Goal: Information Seeking & Learning: Find specific fact

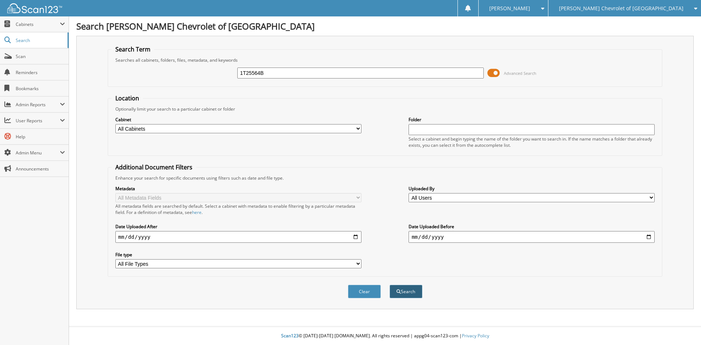
type input "1T25564B"
click at [408, 293] on button "Search" at bounding box center [406, 292] width 33 height 14
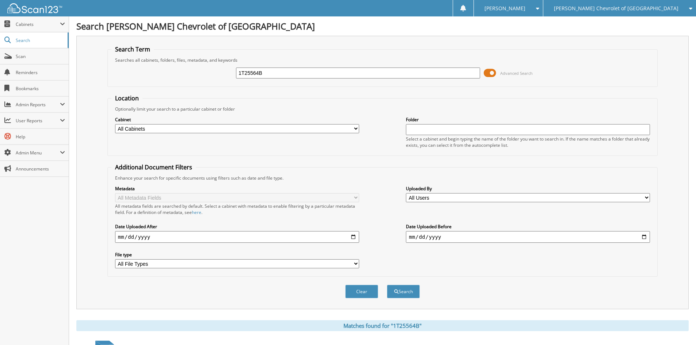
click at [491, 72] on span at bounding box center [490, 73] width 12 height 11
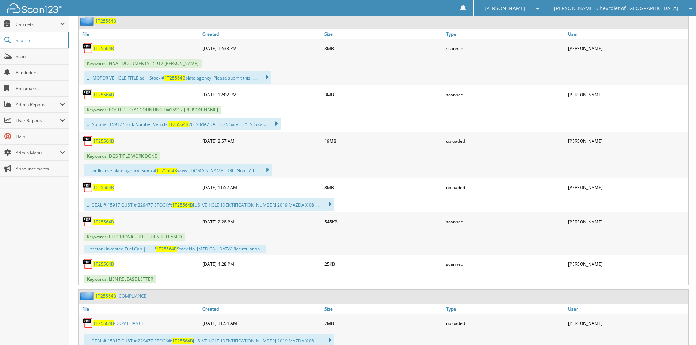
scroll to position [183, 0]
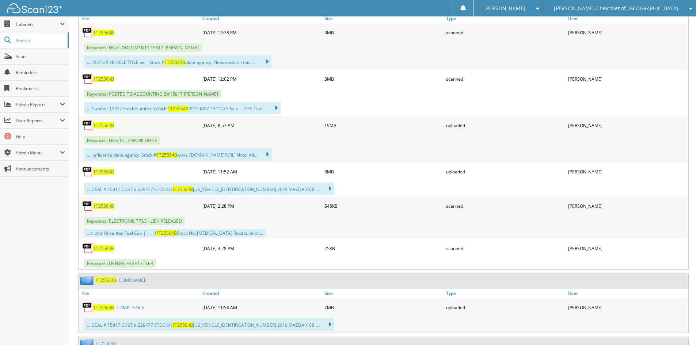
click at [118, 307] on link "1T25564B - COMPLIANCE" at bounding box center [118, 308] width 51 height 6
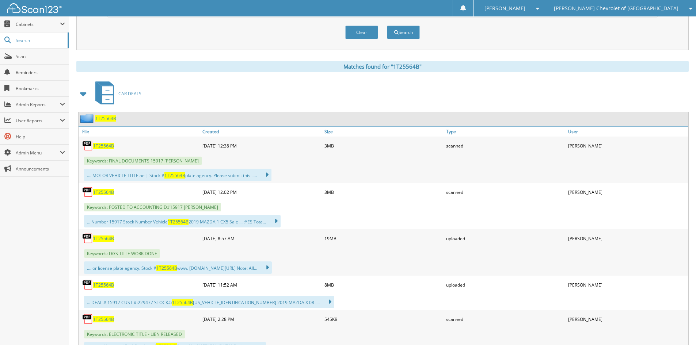
scroll to position [0, 0]
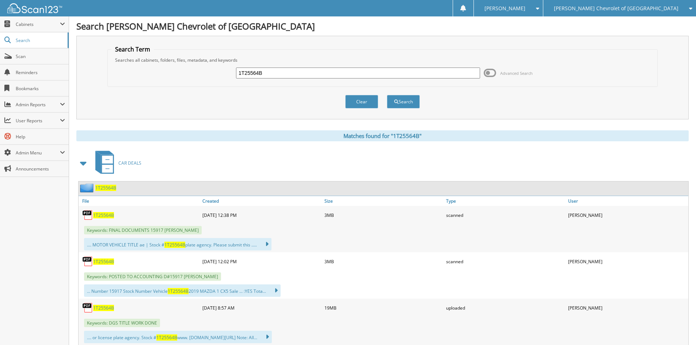
drag, startPoint x: 389, startPoint y: 265, endPoint x: 351, endPoint y: 208, distance: 68.7
click at [390, 264] on div "3MB" at bounding box center [383, 261] width 122 height 15
click at [304, 75] on input "1T25564B" at bounding box center [358, 73] width 244 height 11
paste input "6P1577"
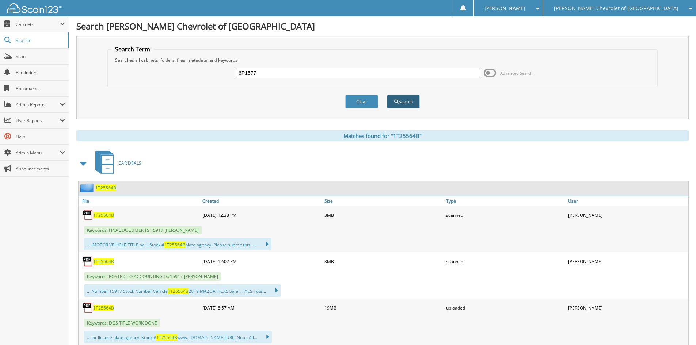
type input "6P1577"
click at [400, 103] on button "Search" at bounding box center [403, 102] width 33 height 14
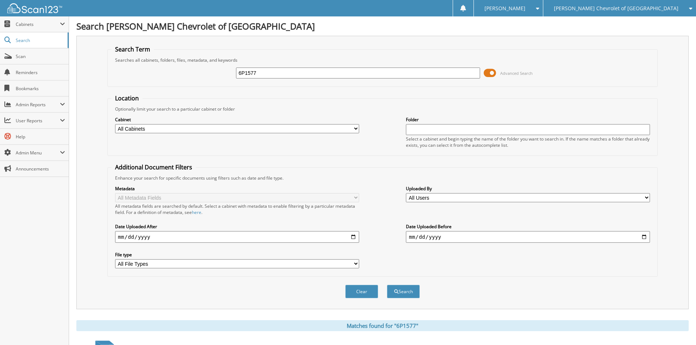
click at [493, 71] on span at bounding box center [490, 73] width 12 height 11
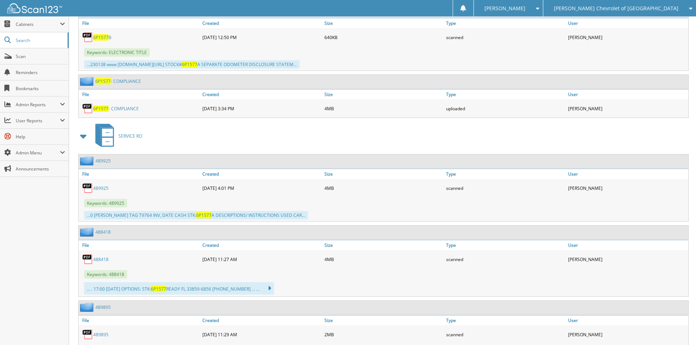
scroll to position [730, 0]
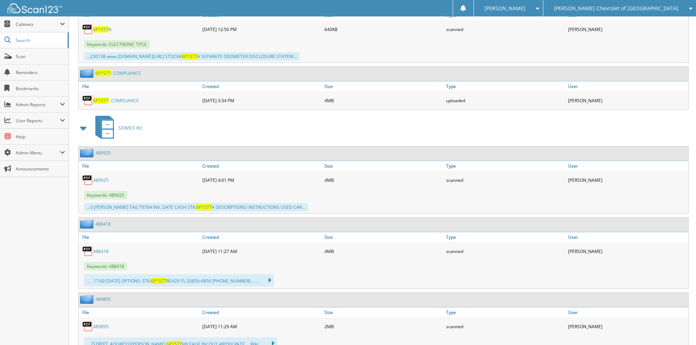
click at [123, 100] on link "6P1577 - COMPLIANCE" at bounding box center [116, 101] width 46 height 6
click at [501, 34] on div "scanned" at bounding box center [505, 29] width 122 height 15
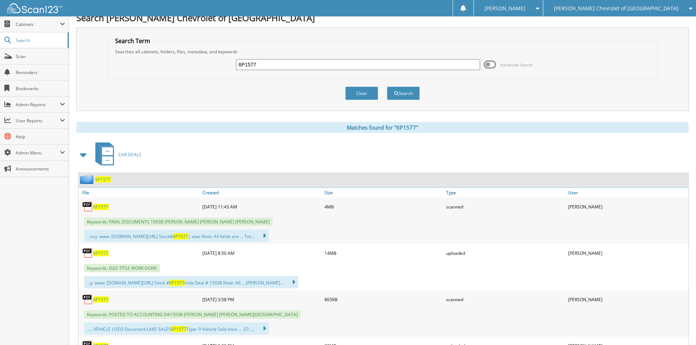
scroll to position [0, 0]
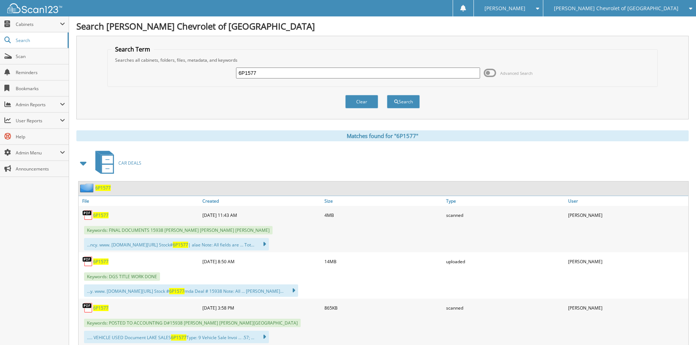
click at [316, 68] on input "6P1577" at bounding box center [358, 73] width 244 height 11
drag, startPoint x: 316, startPoint y: 68, endPoint x: 341, endPoint y: 84, distance: 29.1
click at [318, 70] on input "6P1577" at bounding box center [358, 73] width 244 height 11
paste input "3T25607A"
type input "3T25607A"
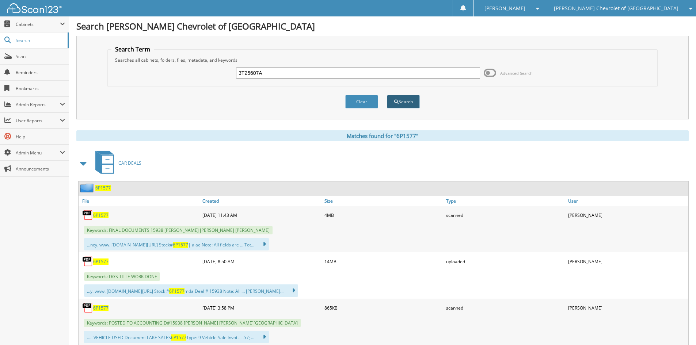
click at [398, 98] on button "Search" at bounding box center [403, 102] width 33 height 14
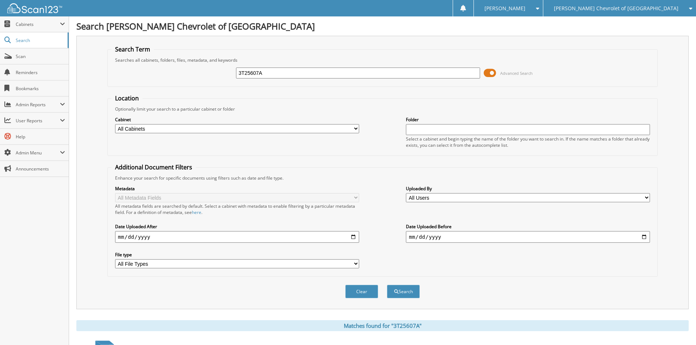
click at [490, 76] on span at bounding box center [490, 73] width 12 height 11
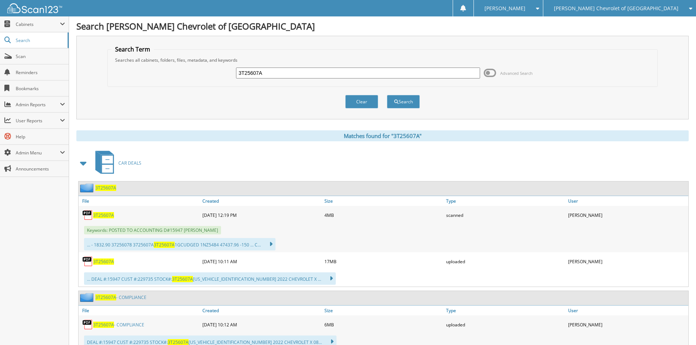
click at [130, 324] on link "3T25607A - COMPLIANCE" at bounding box center [118, 325] width 51 height 6
drag, startPoint x: 361, startPoint y: 24, endPoint x: 360, endPoint y: 30, distance: 5.9
click at [361, 24] on h1 "Search [PERSON_NAME] Chevrolet of [GEOGRAPHIC_DATA]" at bounding box center [382, 26] width 612 height 12
click at [321, 70] on input "3T25607A" at bounding box center [358, 73] width 244 height 11
drag, startPoint x: 321, startPoint y: 70, endPoint x: 374, endPoint y: 93, distance: 57.9
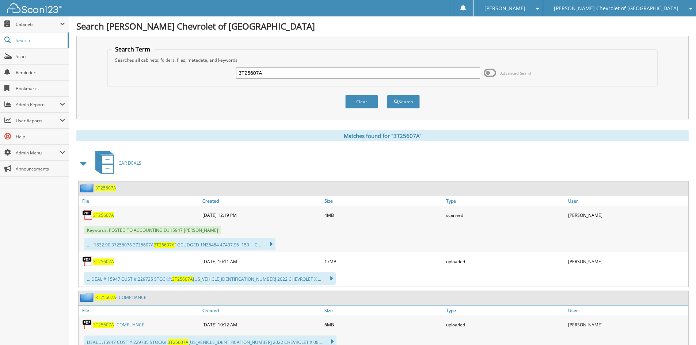
click at [321, 70] on input "3T25607A" at bounding box center [358, 73] width 244 height 11
paste input "6T25602"
type input "6T25602A"
click at [402, 99] on button "Search" at bounding box center [403, 102] width 33 height 14
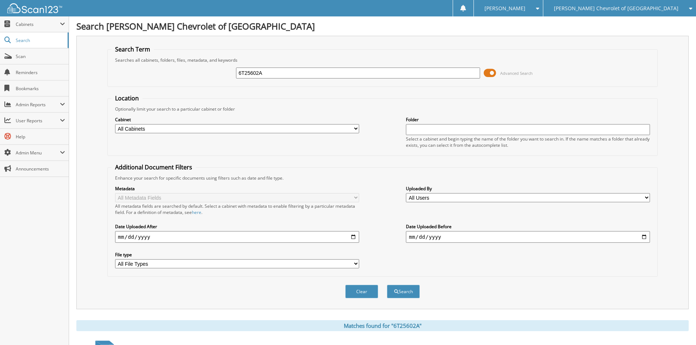
click at [486, 75] on span at bounding box center [490, 73] width 12 height 11
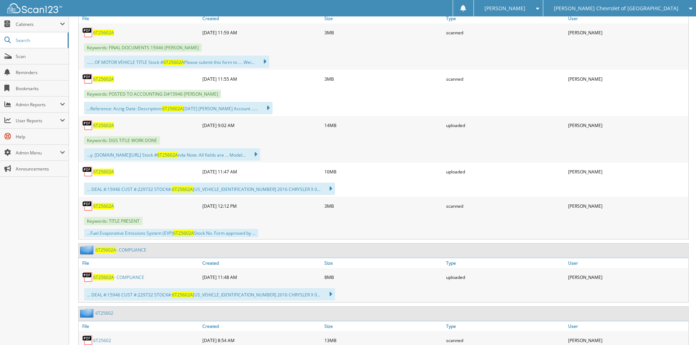
click at [131, 279] on link "6T25602A - COMPLIANCE" at bounding box center [118, 277] width 51 height 6
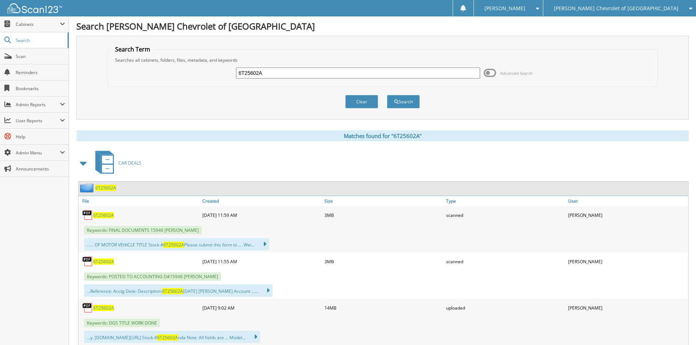
click at [363, 28] on h1 "Search [PERSON_NAME] Chevrolet of [GEOGRAPHIC_DATA]" at bounding box center [382, 26] width 612 height 12
click at [329, 71] on input "6T25602A" at bounding box center [358, 73] width 244 height 11
drag, startPoint x: 329, startPoint y: 71, endPoint x: 346, endPoint y: 79, distance: 18.1
click at [332, 73] on input "6T25602A" at bounding box center [358, 73] width 244 height 11
paste input "3T25454"
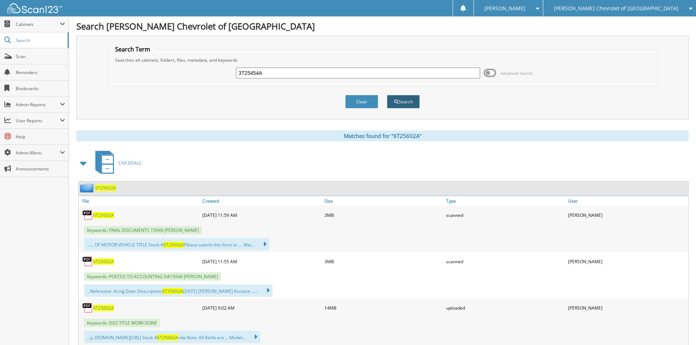
type input "3T25454A"
click at [411, 99] on button "Search" at bounding box center [403, 102] width 33 height 14
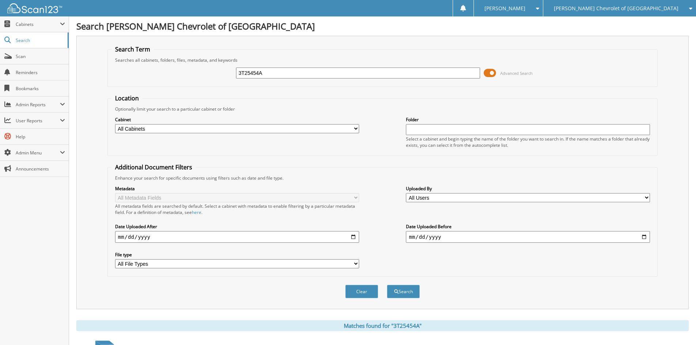
click at [487, 75] on span at bounding box center [490, 73] width 12 height 11
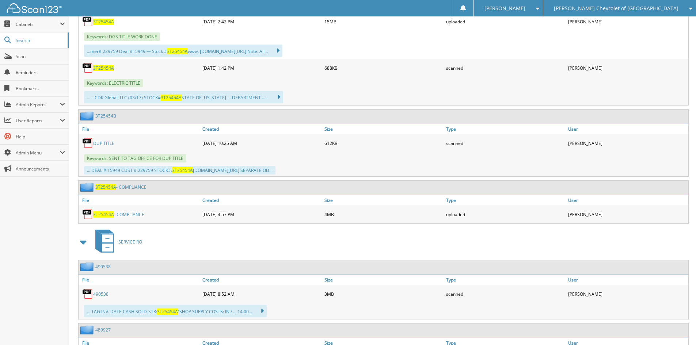
scroll to position [329, 0]
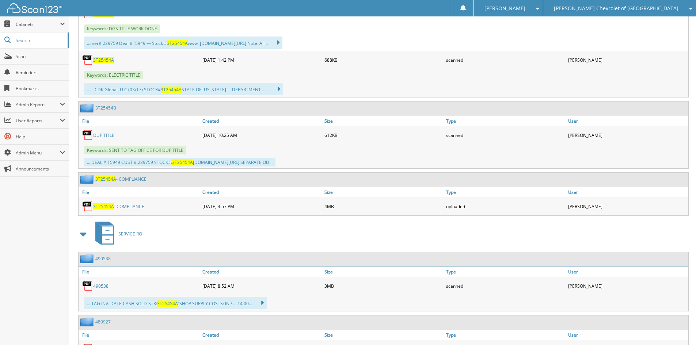
click at [126, 206] on link "3T25454A - COMPLIANCE" at bounding box center [118, 206] width 51 height 6
click at [333, 22] on div "3T25454A 09-12-2025 2:42 PM 15MB uploaded" at bounding box center [384, 13] width 610 height 18
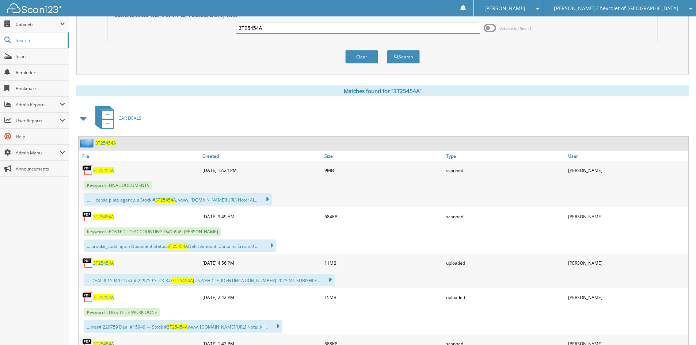
scroll to position [37, 0]
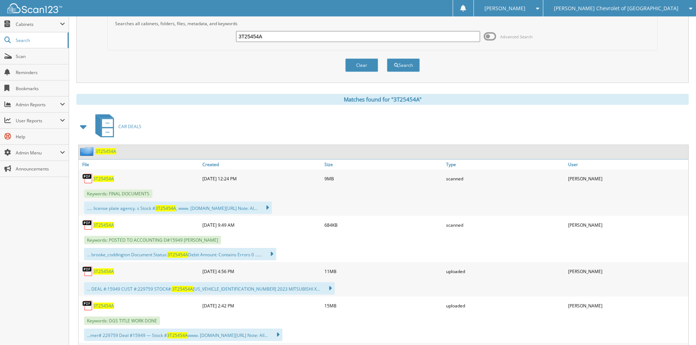
click at [318, 32] on input "3T25454A" at bounding box center [358, 36] width 244 height 11
paste input "P2785"
type input "3P2785A"
click at [389, 60] on button "Search" at bounding box center [403, 65] width 33 height 14
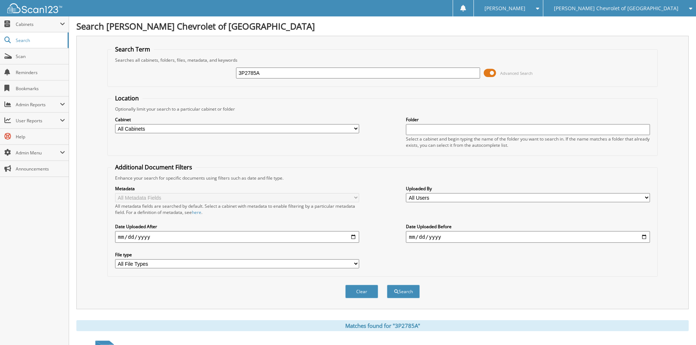
click at [488, 74] on span at bounding box center [490, 73] width 12 height 11
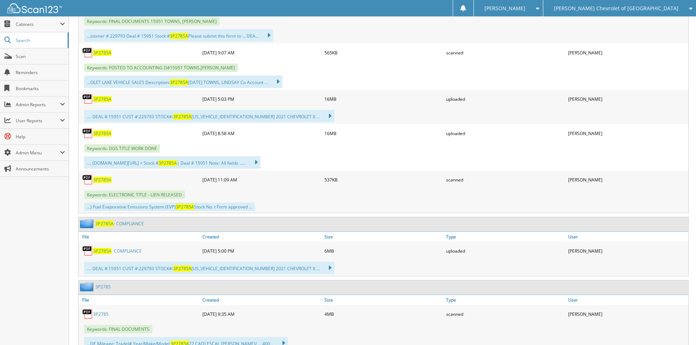
scroll to position [219, 0]
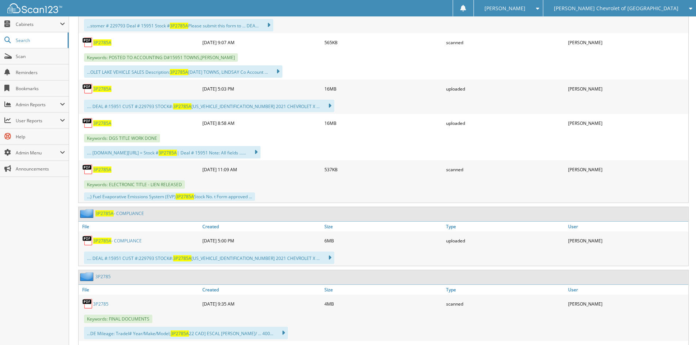
click at [125, 240] on link "3P2785A - COMPLIANCE" at bounding box center [117, 241] width 49 height 6
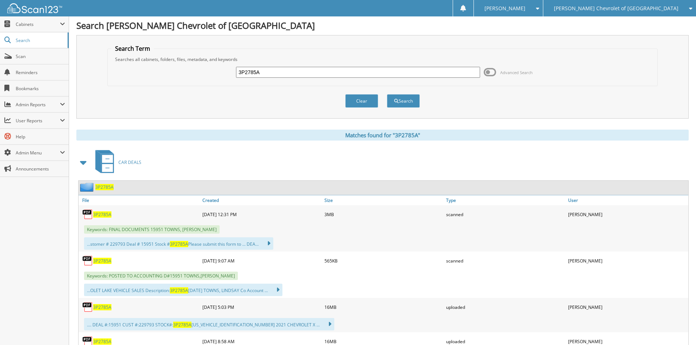
scroll to position [0, 0]
click at [337, 29] on h1 "Search [PERSON_NAME] Chevrolet of [GEOGRAPHIC_DATA]" at bounding box center [382, 26] width 612 height 12
click at [311, 73] on input "3P2785A" at bounding box center [358, 73] width 244 height 11
drag, startPoint x: 311, startPoint y: 73, endPoint x: 352, endPoint y: 84, distance: 42.2
click at [312, 73] on input "3P2785A" at bounding box center [358, 73] width 244 height 11
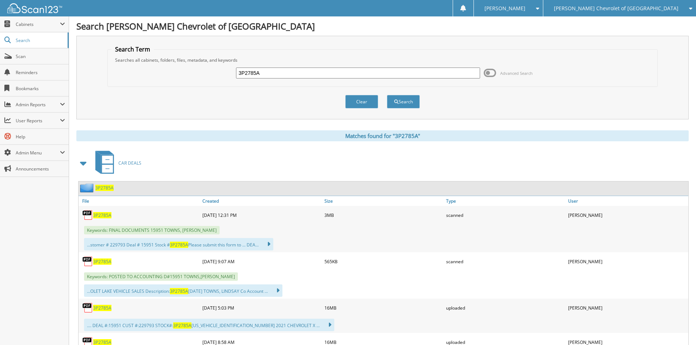
paste input "1P2291"
type input "1P2291A"
click at [404, 101] on button "Search" at bounding box center [403, 102] width 33 height 14
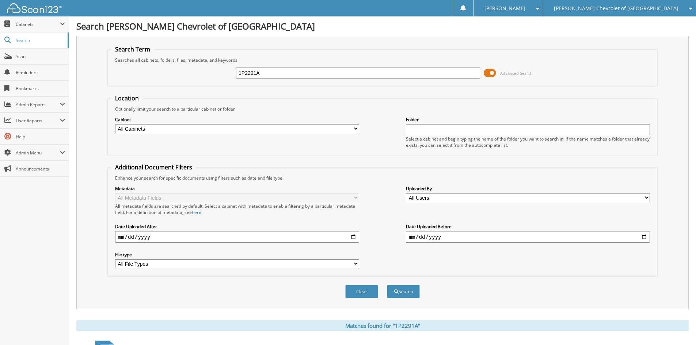
click at [494, 70] on span at bounding box center [490, 73] width 12 height 11
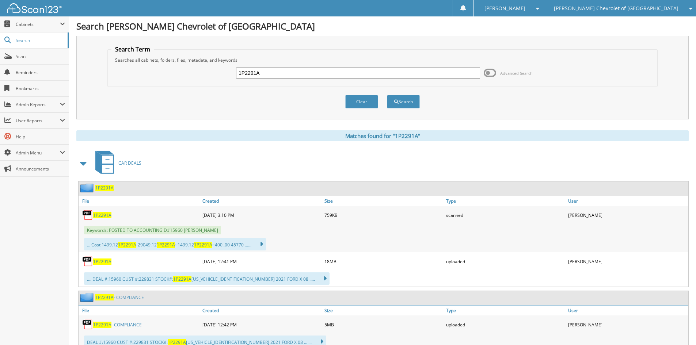
click at [130, 323] on link "1P2291A - COMPLIANCE" at bounding box center [117, 325] width 49 height 6
click at [291, 26] on h1 "Search [PERSON_NAME] Chevrolet of [GEOGRAPHIC_DATA]" at bounding box center [382, 26] width 612 height 12
click at [296, 73] on input "1P2291A" at bounding box center [358, 73] width 244 height 11
paste input "6P1596"
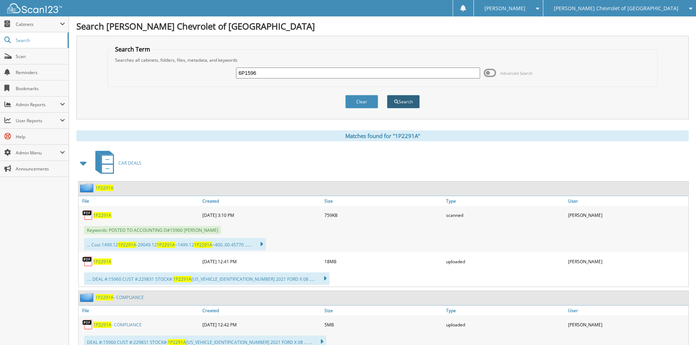
type input "6P1596"
click at [392, 103] on button "Search" at bounding box center [403, 102] width 33 height 14
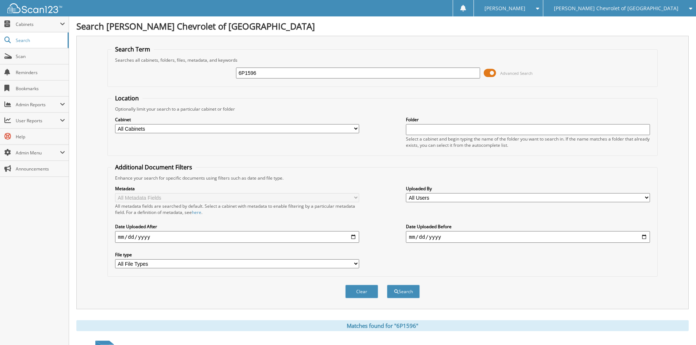
click at [489, 77] on span at bounding box center [490, 73] width 12 height 11
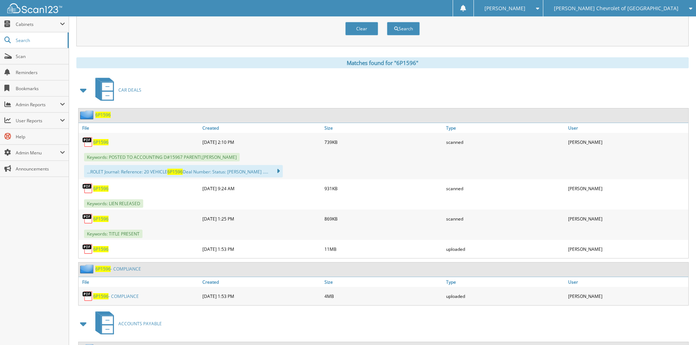
click at [121, 298] on link "6P1596 - COMPLIANCE" at bounding box center [116, 296] width 46 height 6
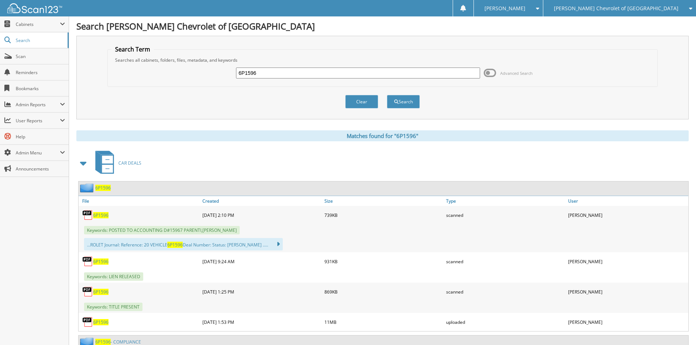
click at [382, 25] on h1 "Search [PERSON_NAME] Chevrolet of [GEOGRAPHIC_DATA]" at bounding box center [382, 26] width 612 height 12
click at [329, 72] on input "6P1596" at bounding box center [358, 73] width 244 height 11
drag, startPoint x: 329, startPoint y: 72, endPoint x: 342, endPoint y: 79, distance: 15.4
click at [329, 72] on input "6P1596" at bounding box center [358, 73] width 244 height 11
paste input "T26049A"
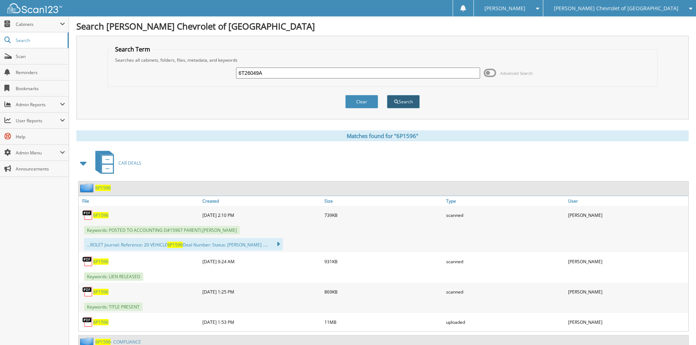
type input "6T26049A"
click at [402, 96] on button "Search" at bounding box center [403, 102] width 33 height 14
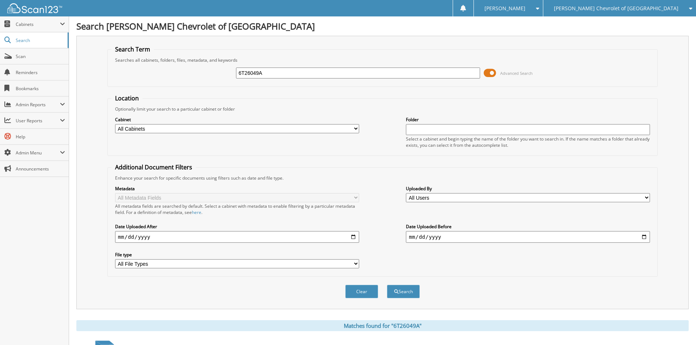
click at [490, 71] on span at bounding box center [490, 73] width 12 height 11
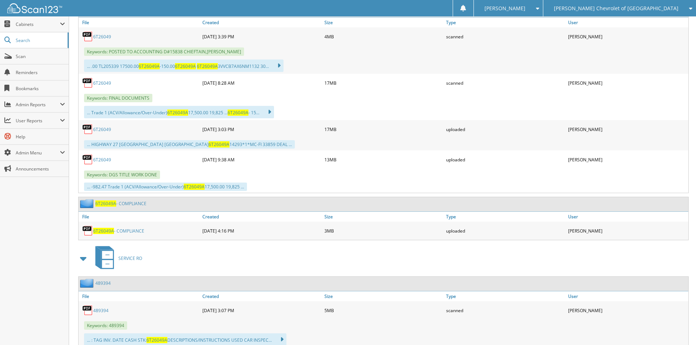
scroll to position [475, 0]
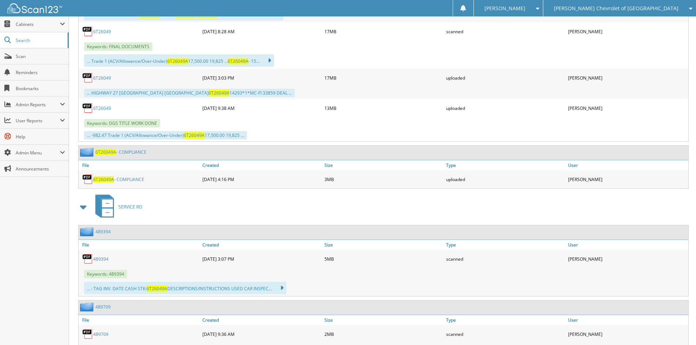
click at [126, 176] on link "6T26049A - COMPLIANCE" at bounding box center [118, 179] width 51 height 6
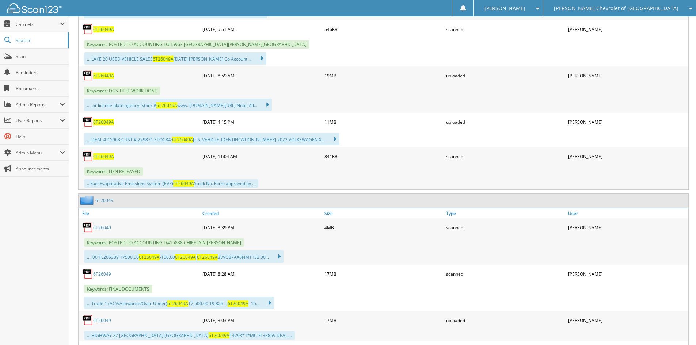
scroll to position [219, 0]
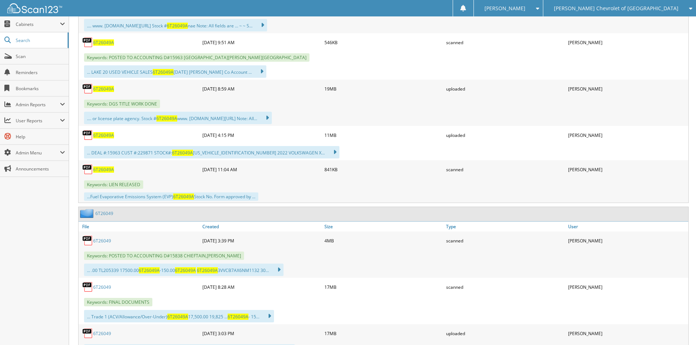
click at [350, 263] on div "... .00 TL205339 17500.00 6T26049A -150.00 6T26049A 6T26049A 3VVCB7AX6NM1132 30…" at bounding box center [384, 270] width 610 height 16
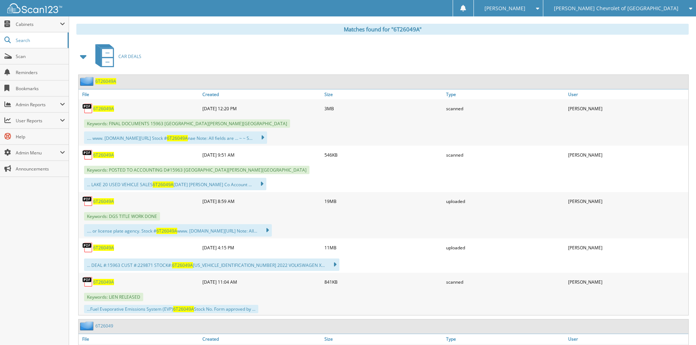
scroll to position [0, 0]
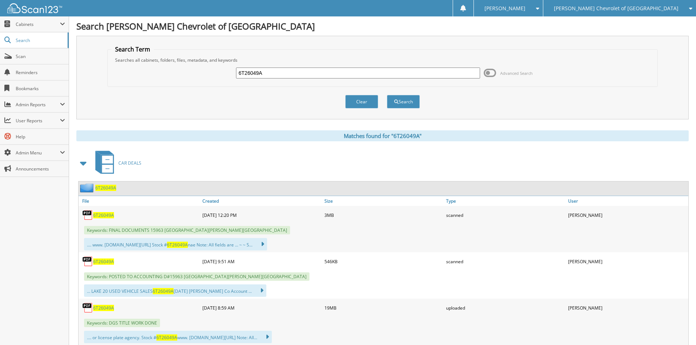
click at [275, 68] on input "6T26049A" at bounding box center [358, 73] width 244 height 11
click at [273, 71] on input "6T26049A" at bounding box center [358, 73] width 244 height 11
paste input "3T2553"
type input "3T25539A"
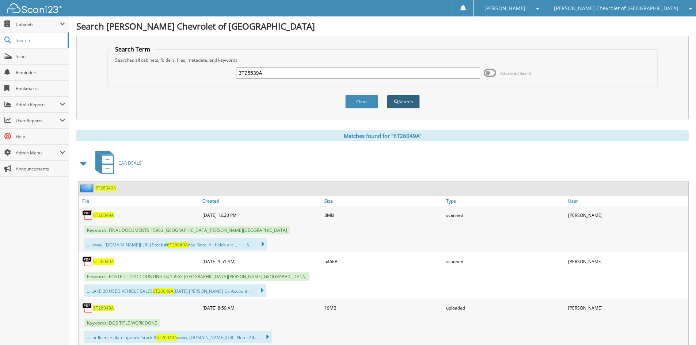
click at [401, 105] on button "Search" at bounding box center [403, 102] width 33 height 14
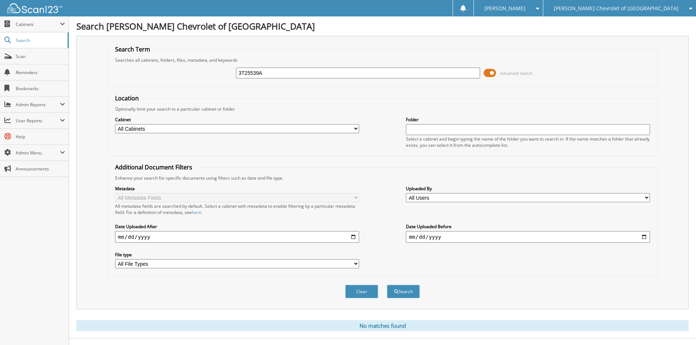
click at [489, 75] on span at bounding box center [490, 73] width 12 height 11
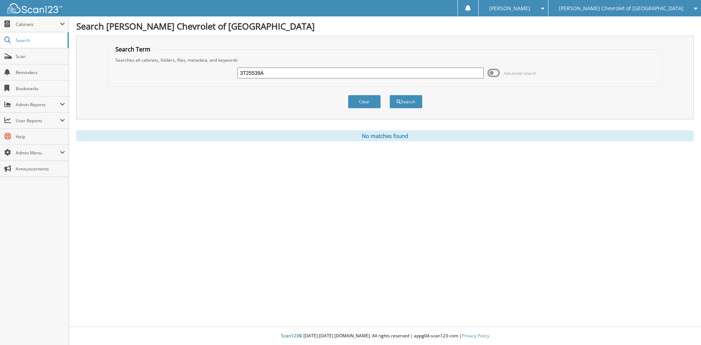
click at [289, 69] on input "3T25539A" at bounding box center [360, 73] width 246 height 11
paste input "5P1991"
type input "5P1991A"
click at [405, 105] on button "Search" at bounding box center [406, 102] width 33 height 14
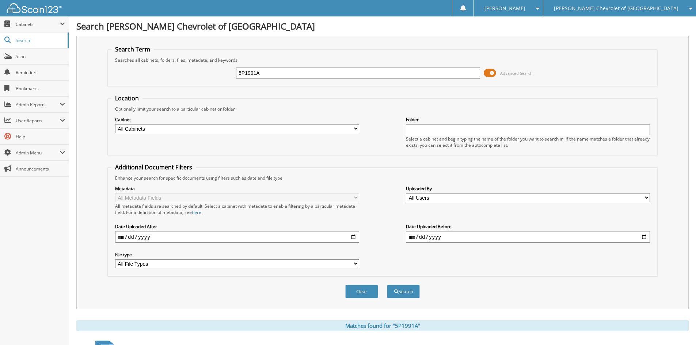
click at [490, 79] on div "5P1991A Advanced Search" at bounding box center [382, 73] width 542 height 20
click at [490, 75] on span at bounding box center [490, 73] width 12 height 11
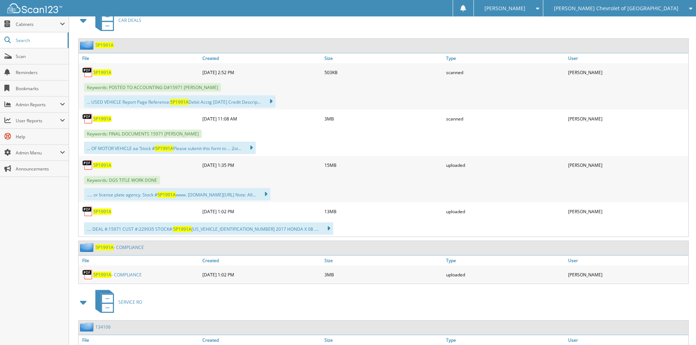
scroll to position [183, 0]
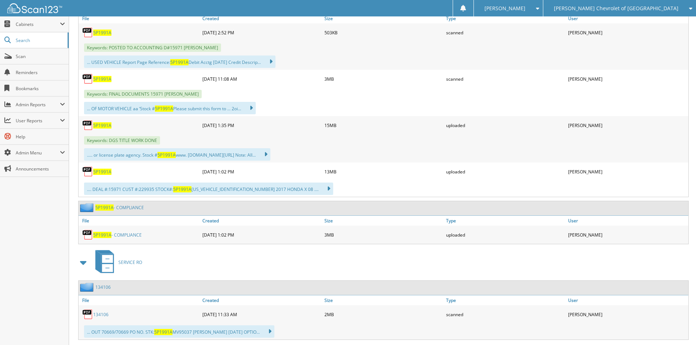
click at [127, 232] on link "5P1991A - COMPLIANCE" at bounding box center [117, 235] width 49 height 6
click at [290, 31] on div "09-02-2025 2:52 PM" at bounding box center [262, 32] width 122 height 15
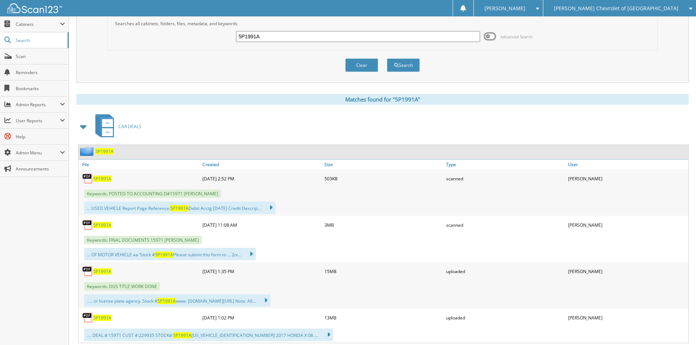
scroll to position [0, 0]
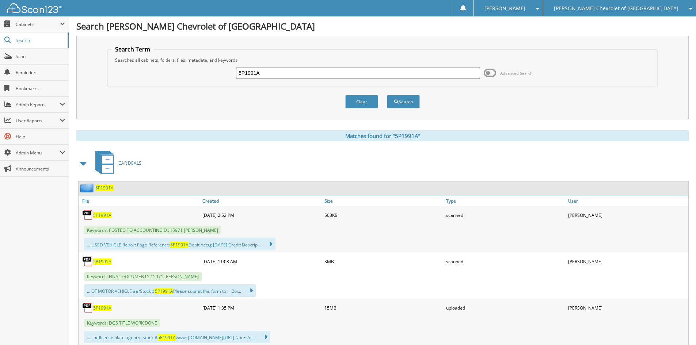
click at [319, 68] on input "5P1991A" at bounding box center [358, 73] width 244 height 11
paste input "6P1581"
type input "6P1581"
click at [417, 104] on button "Search" at bounding box center [403, 102] width 33 height 14
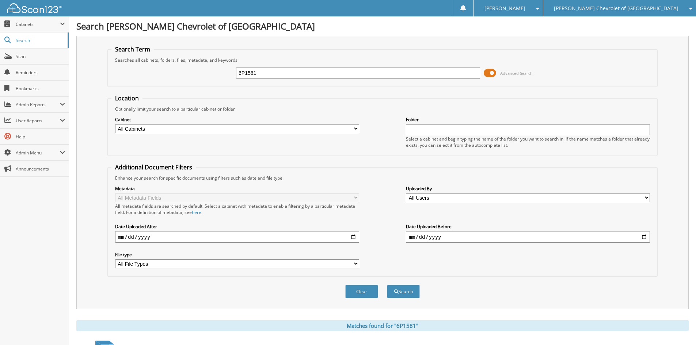
click at [489, 71] on span at bounding box center [490, 73] width 12 height 11
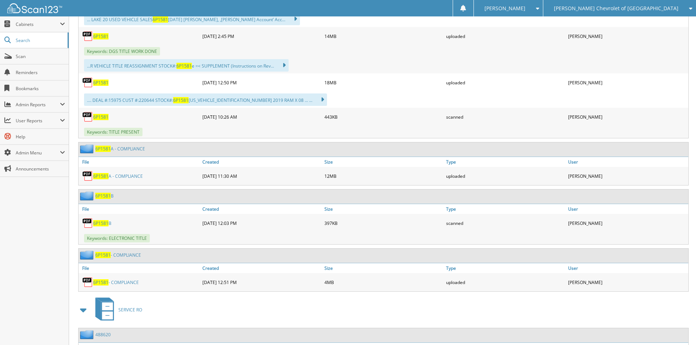
scroll to position [548, 0]
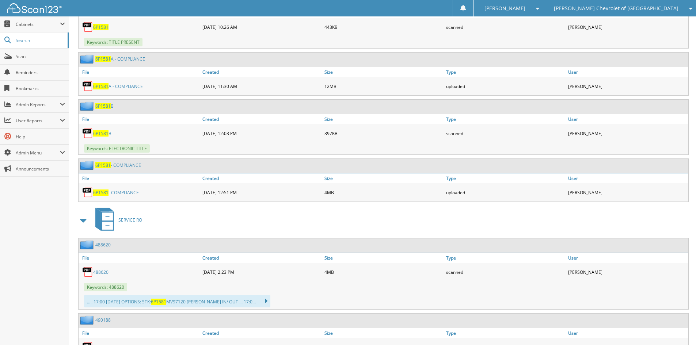
click at [132, 193] on link "6P1581 - COMPLIANCE" at bounding box center [116, 193] width 46 height 6
click at [396, 272] on div "4MB" at bounding box center [383, 272] width 122 height 15
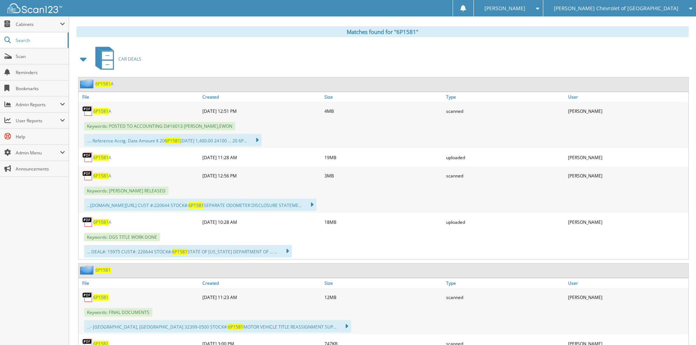
scroll to position [37, 0]
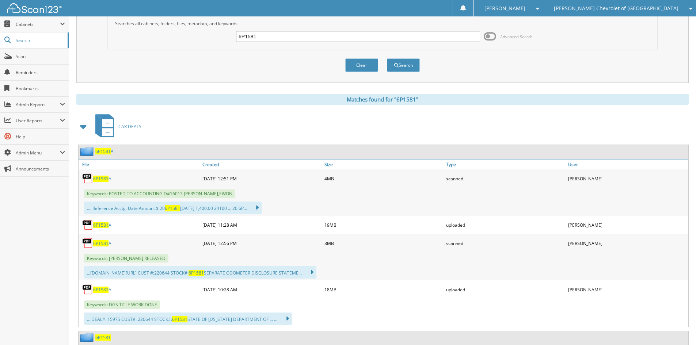
click at [285, 30] on div "6P1581 Advanced Search" at bounding box center [382, 37] width 542 height 20
drag, startPoint x: 285, startPoint y: 30, endPoint x: 282, endPoint y: 37, distance: 7.7
click at [285, 32] on div "6P1581 Advanced Search" at bounding box center [382, 37] width 542 height 20
click at [282, 37] on input "6P1581" at bounding box center [358, 36] width 244 height 11
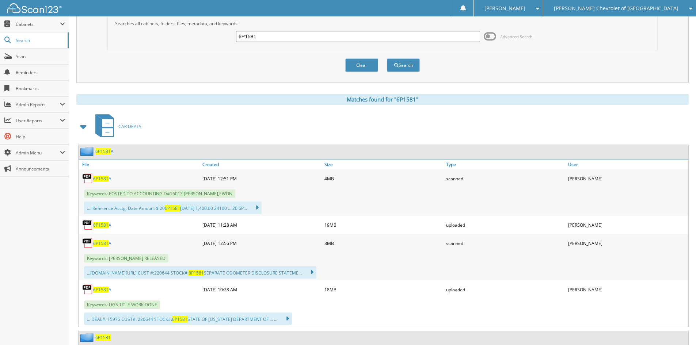
paste input "1P2197A"
type input "1P2197A"
click at [397, 66] on span "submit" at bounding box center [396, 65] width 4 height 4
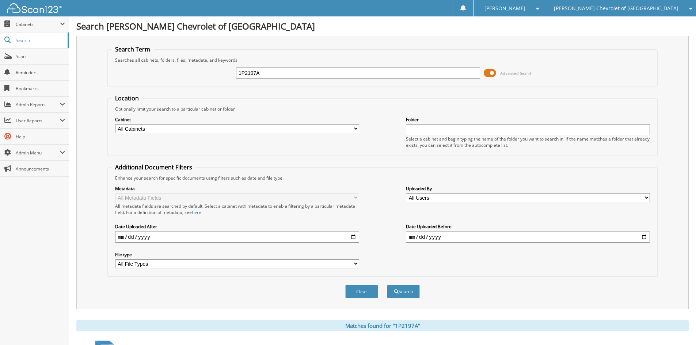
click at [492, 75] on span at bounding box center [490, 73] width 12 height 11
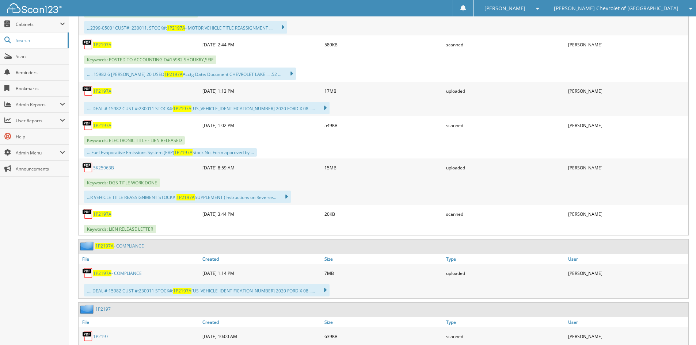
scroll to position [219, 0]
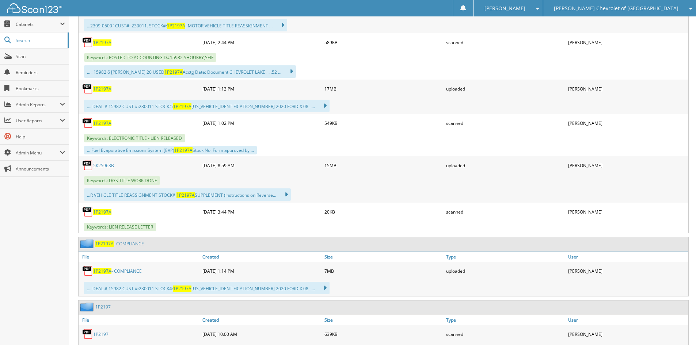
click at [131, 271] on link "1P2197A - COMPLIANCE" at bounding box center [117, 271] width 49 height 6
click at [488, 276] on div "uploaded" at bounding box center [505, 271] width 122 height 15
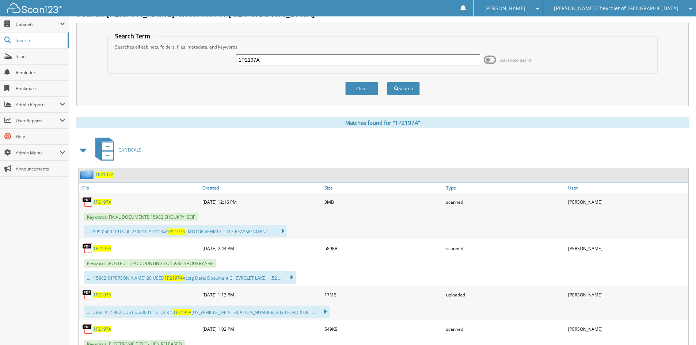
scroll to position [0, 0]
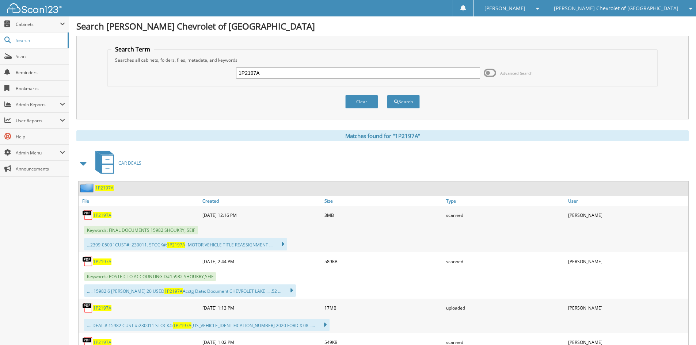
click at [389, 74] on input "1P2197A" at bounding box center [358, 73] width 244 height 11
drag, startPoint x: 389, startPoint y: 74, endPoint x: 423, endPoint y: 95, distance: 39.7
click at [389, 74] on input "1P2197A" at bounding box center [358, 73] width 244 height 11
paste input "5K25963B"
type input "5K25963B"
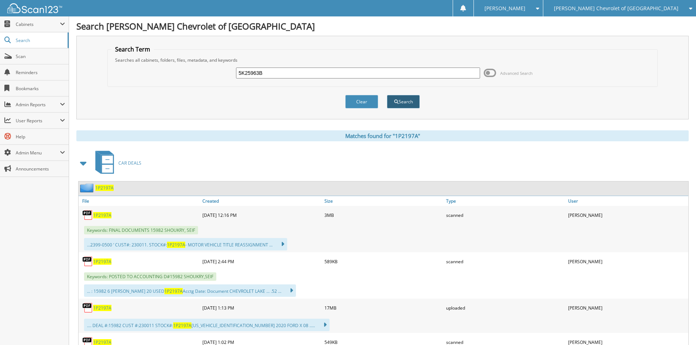
click at [402, 104] on button "Search" at bounding box center [403, 102] width 33 height 14
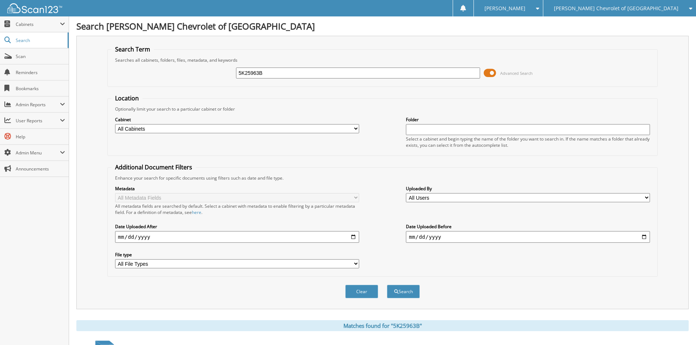
click at [489, 76] on span at bounding box center [490, 73] width 12 height 11
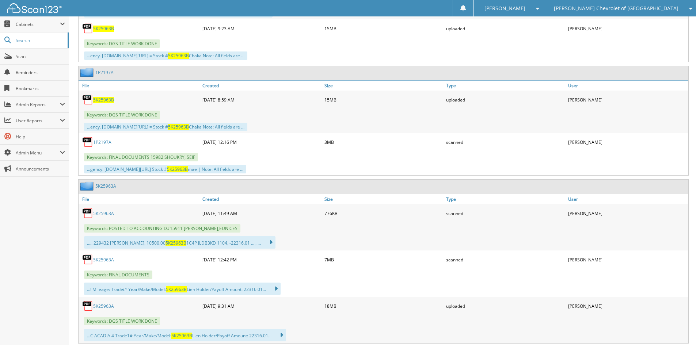
scroll to position [438, 0]
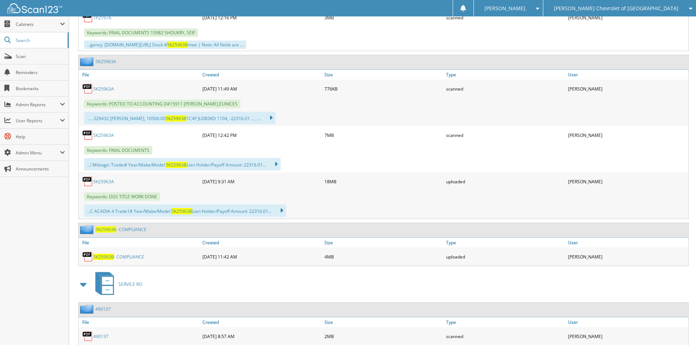
click at [136, 258] on link "5K25963B - COMPLIANCE" at bounding box center [118, 257] width 51 height 6
click at [384, 256] on div "4MB" at bounding box center [383, 256] width 122 height 15
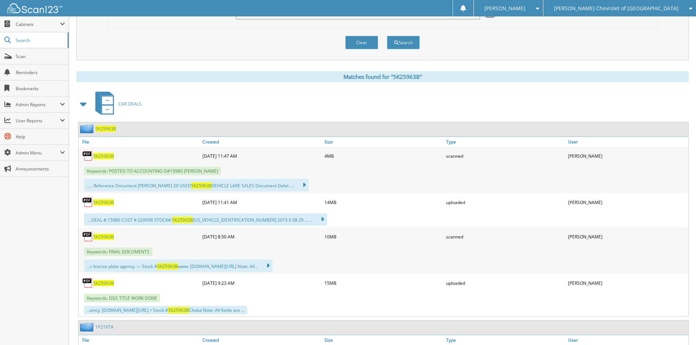
scroll to position [0, 0]
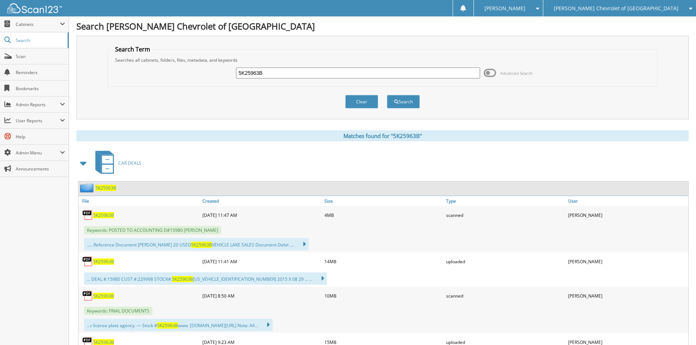
click at [271, 70] on input "5K25963B" at bounding box center [358, 73] width 244 height 11
paste input "6t25414a"
type input "6t25414a"
click at [399, 97] on button "Search" at bounding box center [403, 102] width 33 height 14
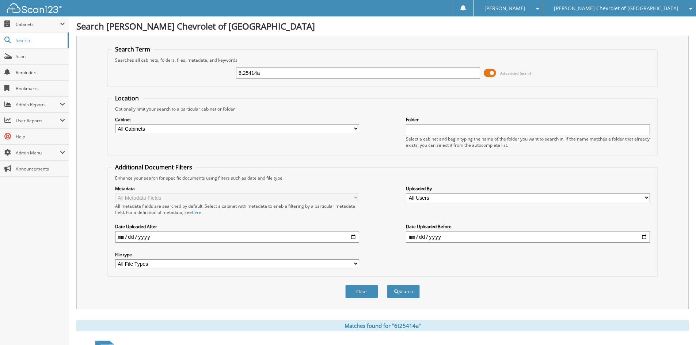
click at [495, 75] on span at bounding box center [490, 73] width 12 height 11
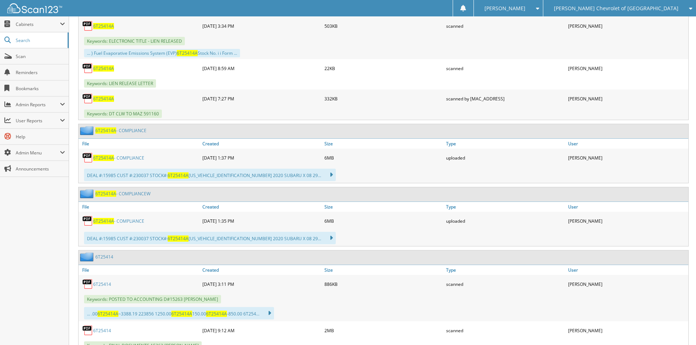
scroll to position [365, 0]
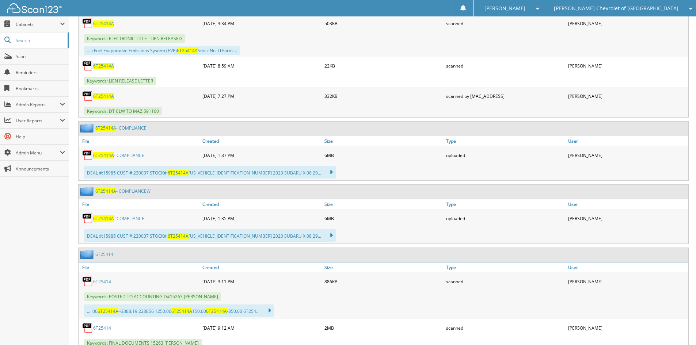
click at [137, 153] on link "6T25414A - COMPLIANCE" at bounding box center [118, 155] width 51 height 6
click at [424, 287] on div "886KB" at bounding box center [383, 281] width 122 height 15
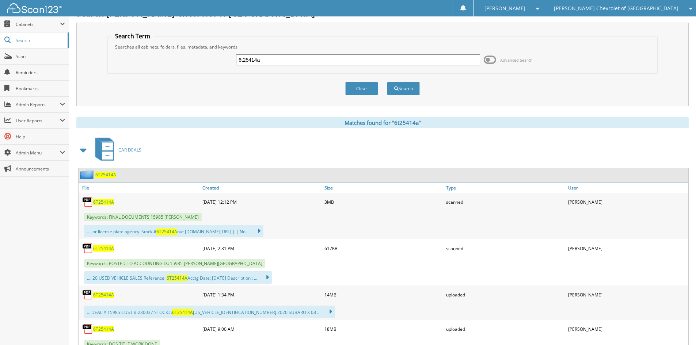
scroll to position [0, 0]
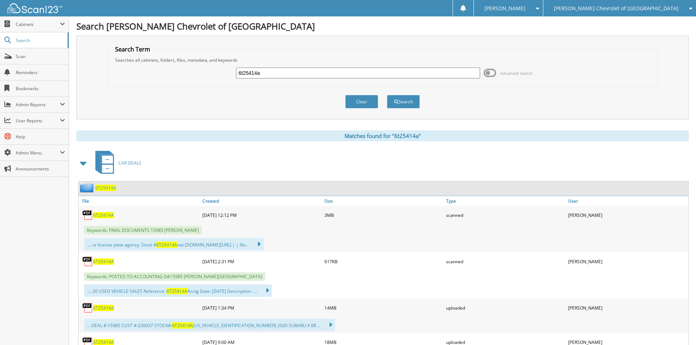
click at [291, 72] on input "6t25414a" at bounding box center [358, 73] width 244 height 11
paste input "5K25612A"
type input "5K25612A"
click at [398, 106] on button "Search" at bounding box center [403, 102] width 33 height 14
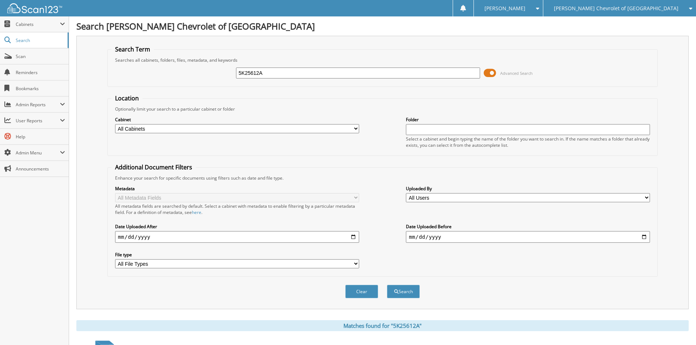
click at [491, 74] on span at bounding box center [490, 73] width 12 height 11
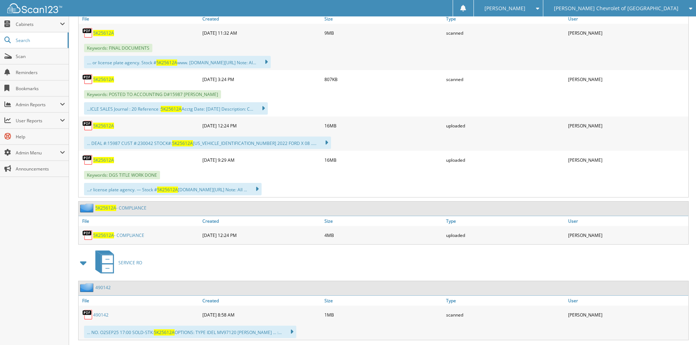
scroll to position [183, 0]
click at [131, 233] on link "5K25612A - COMPLIANCE" at bounding box center [118, 235] width 51 height 6
click at [370, 263] on div "SERVICE RO" at bounding box center [382, 262] width 612 height 29
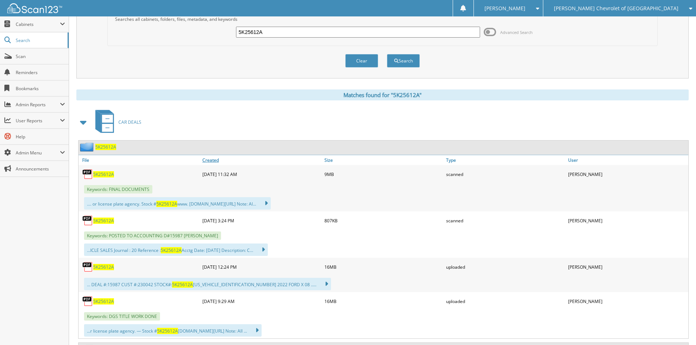
scroll to position [0, 0]
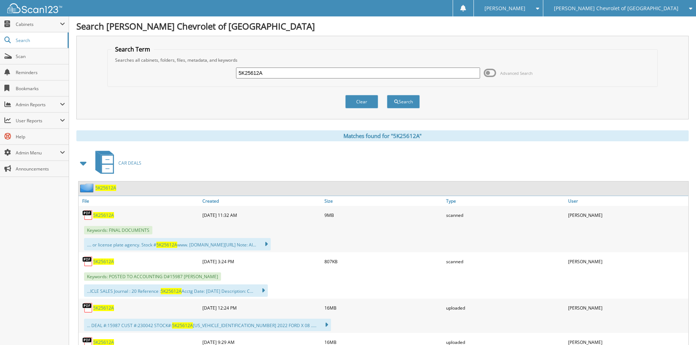
click at [297, 70] on input "5K25612A" at bounding box center [358, 73] width 244 height 11
drag, startPoint x: 297, startPoint y: 70, endPoint x: 373, endPoint y: 98, distance: 80.9
click at [303, 72] on input "5K25612A" at bounding box center [358, 73] width 244 height 11
paste input "1116"
type input "5K251116A"
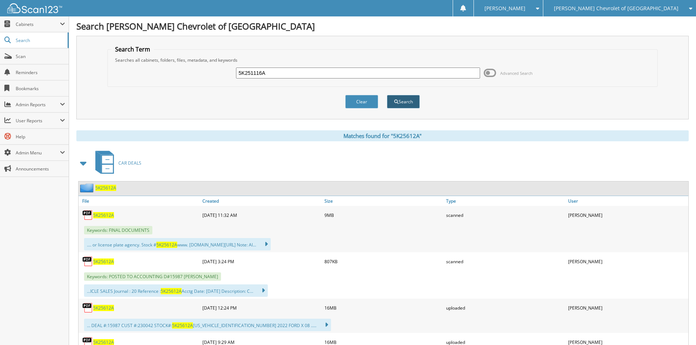
click at [402, 99] on button "Search" at bounding box center [403, 102] width 33 height 14
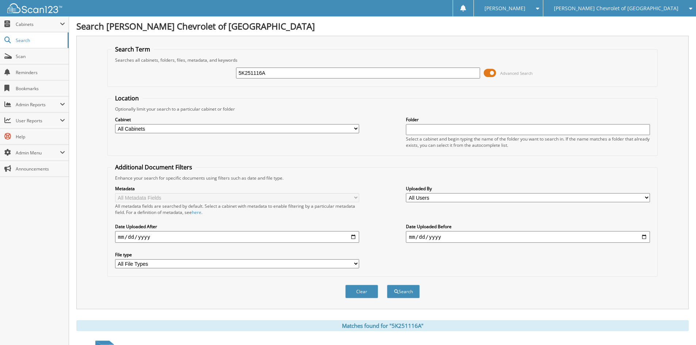
click at [491, 72] on span at bounding box center [490, 73] width 12 height 11
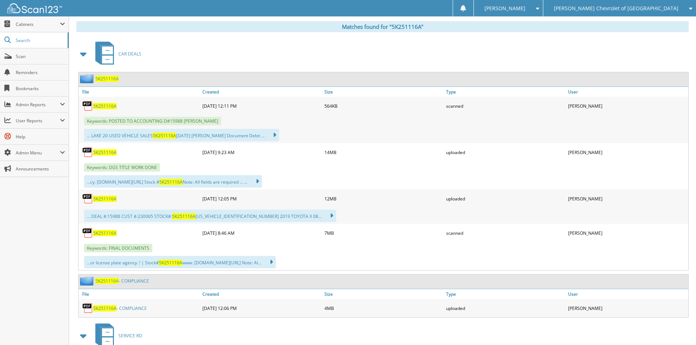
scroll to position [110, 0]
click at [132, 307] on link "5K251116A - COMPLIANCE" at bounding box center [120, 308] width 54 height 6
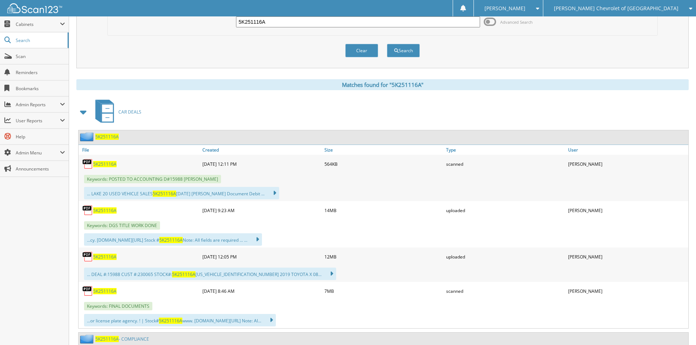
scroll to position [0, 0]
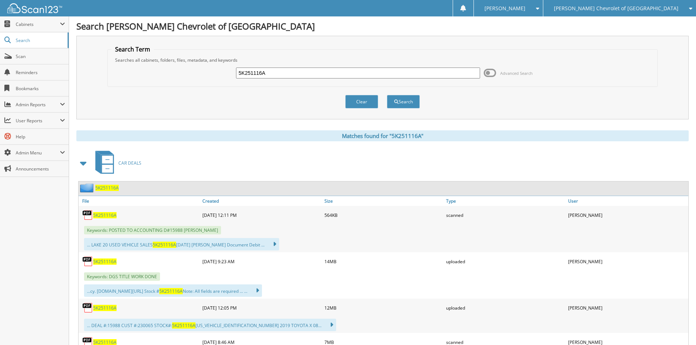
drag, startPoint x: 332, startPoint y: 236, endPoint x: 333, endPoint y: 209, distance: 27.4
click at [332, 236] on div "Keywords: POSTED TO ACCOUNTING D#15988 [PERSON_NAME]" at bounding box center [384, 230] width 610 height 12
click at [293, 73] on input "5K251116A" at bounding box center [358, 73] width 244 height 11
drag, startPoint x: 293, startPoint y: 73, endPoint x: 297, endPoint y: 75, distance: 4.2
click at [294, 73] on input "5K251116A" at bounding box center [358, 73] width 244 height 11
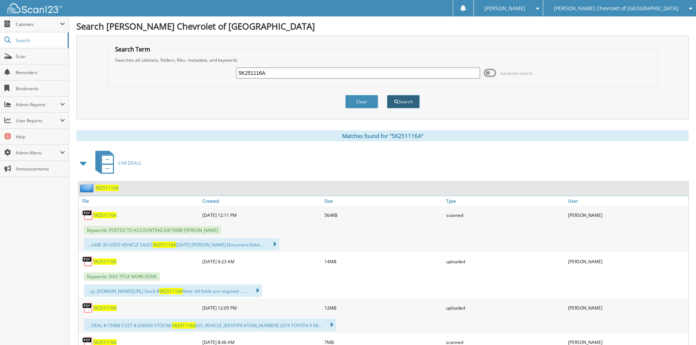
paste input "P1968"
type input "5P1968"
click at [398, 100] on button "Search" at bounding box center [403, 102] width 33 height 14
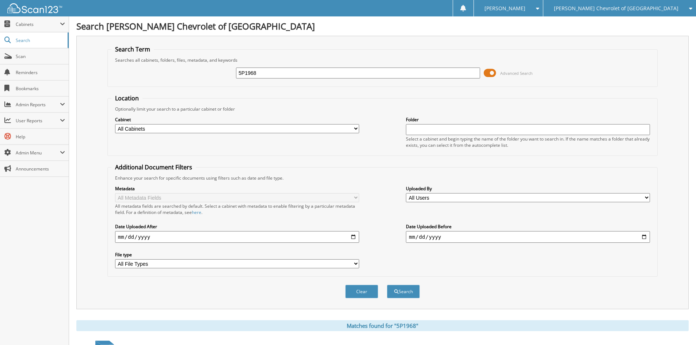
drag, startPoint x: 487, startPoint y: 73, endPoint x: 480, endPoint y: 76, distance: 7.3
click at [487, 73] on span at bounding box center [490, 73] width 12 height 11
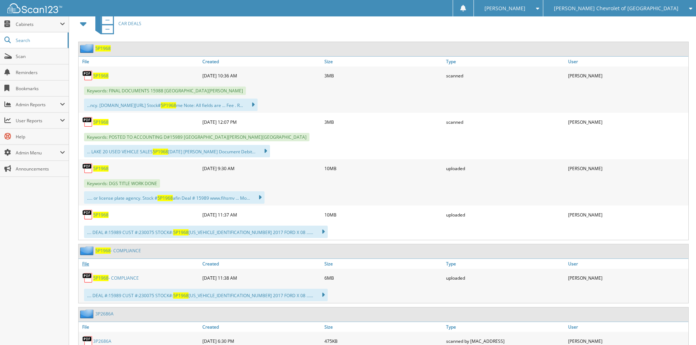
scroll to position [183, 0]
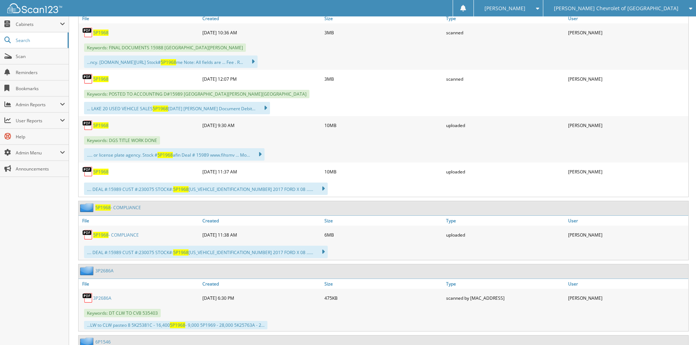
click at [130, 234] on link "5P1968 - COMPLIANCE" at bounding box center [116, 235] width 46 height 6
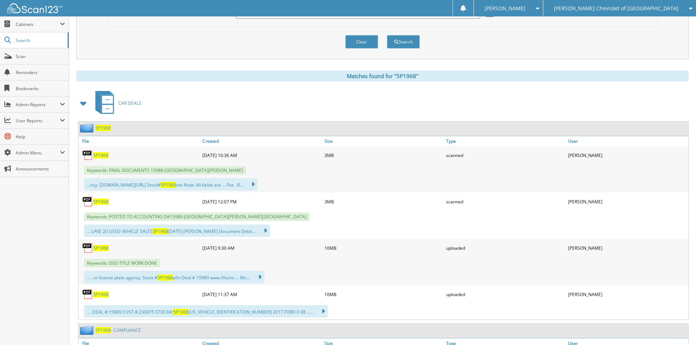
scroll to position [37, 0]
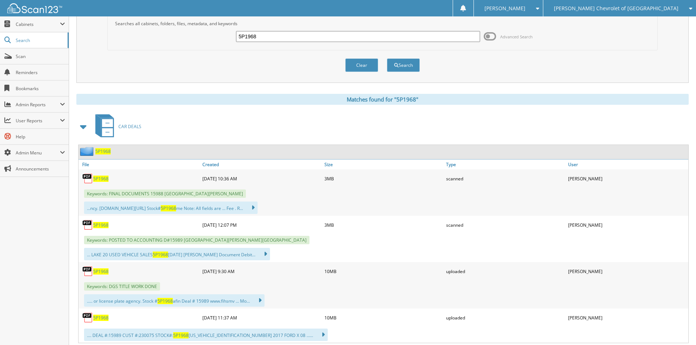
click at [385, 257] on div "... LAKE 20 USED VEHICLE SALES 5P1968 08/30/25 BENEFIELD, WAYNE Document Debit.…" at bounding box center [384, 254] width 610 height 16
click at [290, 37] on input "5P1968" at bounding box center [358, 36] width 244 height 11
click at [291, 37] on input "5P1968" at bounding box center [358, 36] width 244 height 11
paste input "6P1577A"
type input "6P1577A"
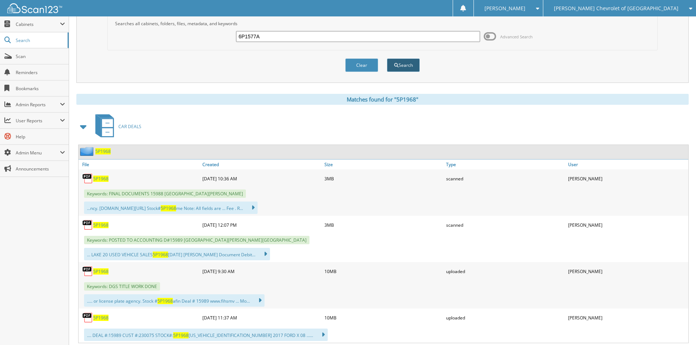
click at [396, 64] on span "submit" at bounding box center [396, 65] width 4 height 4
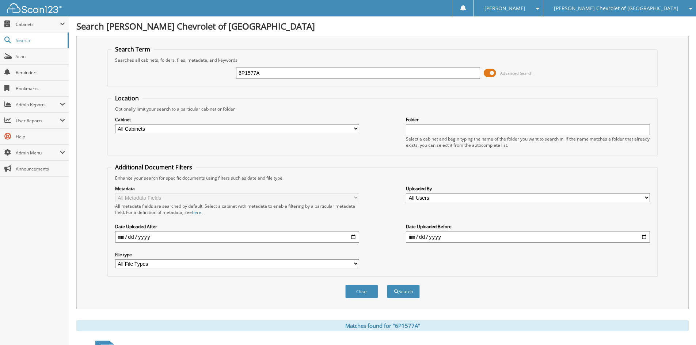
click at [490, 71] on span at bounding box center [490, 73] width 12 height 11
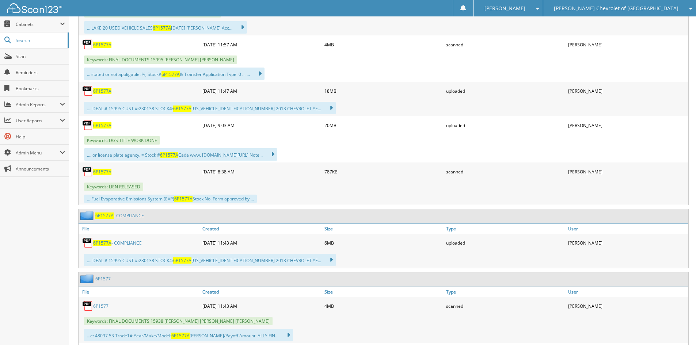
scroll to position [219, 0]
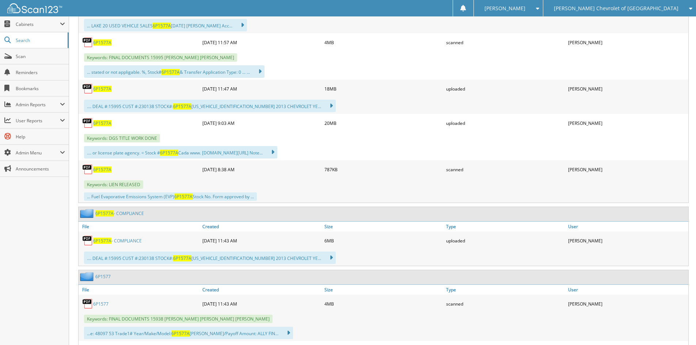
click at [134, 239] on link "6P1577A - COMPLIANCE" at bounding box center [117, 241] width 49 height 6
click at [339, 274] on div "6P1577" at bounding box center [384, 277] width 610 height 14
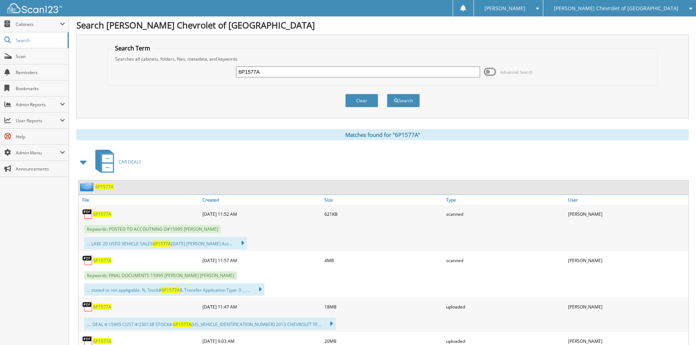
scroll to position [0, 0]
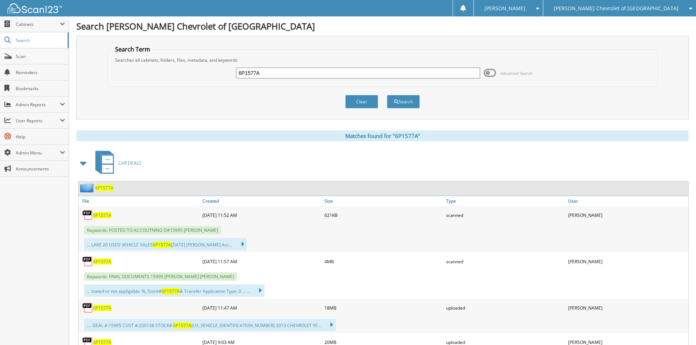
click at [276, 75] on input "6P1577A" at bounding box center [358, 73] width 244 height 11
click at [275, 75] on input "6P1577A" at bounding box center [358, 73] width 244 height 11
paste input "5K251082"
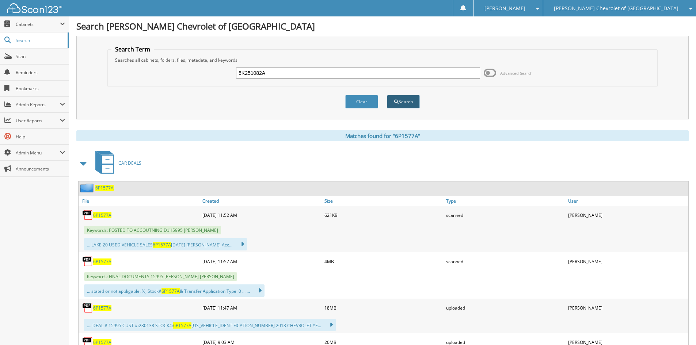
type input "5K251082A"
click at [405, 103] on button "Search" at bounding box center [403, 102] width 33 height 14
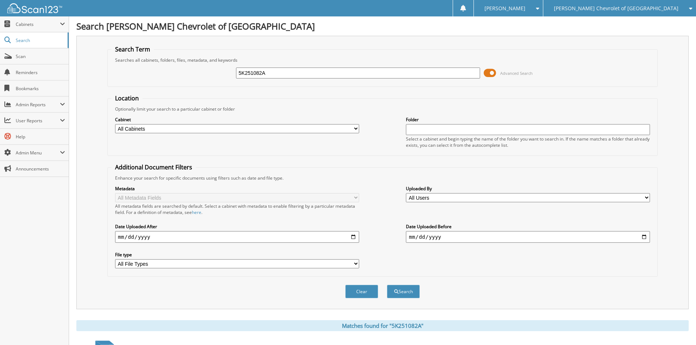
click at [488, 72] on span at bounding box center [490, 73] width 12 height 11
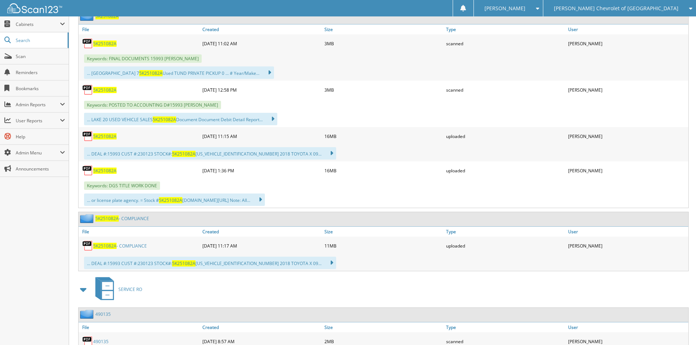
scroll to position [183, 0]
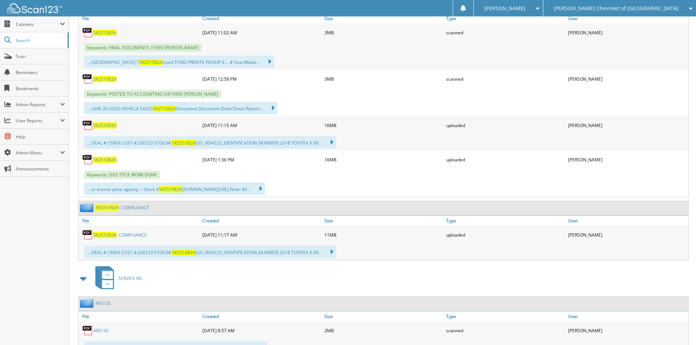
click at [120, 235] on link "5K251082A - COMPLIANCE" at bounding box center [120, 235] width 54 height 6
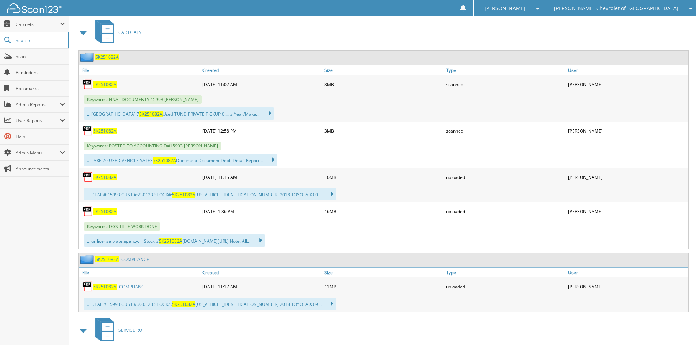
scroll to position [0, 0]
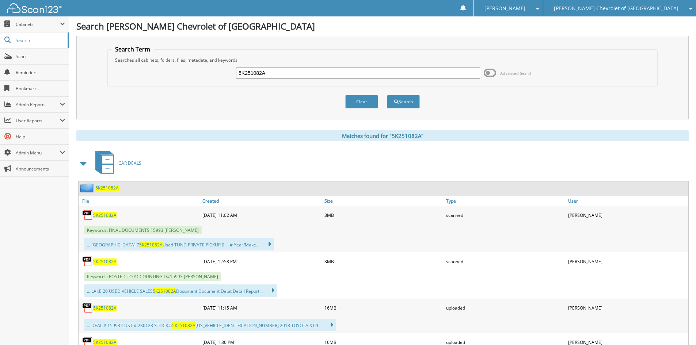
drag, startPoint x: 464, startPoint y: 257, endPoint x: 446, endPoint y: 241, distance: 23.8
click at [464, 257] on div "scanned" at bounding box center [505, 261] width 122 height 15
click at [302, 73] on input "5K251082A" at bounding box center [358, 73] width 244 height 11
paste input "6TL25310"
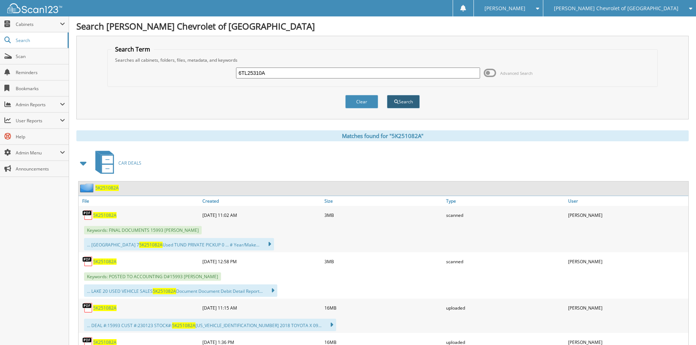
type input "6TL25310A"
click at [408, 105] on button "Search" at bounding box center [403, 102] width 33 height 14
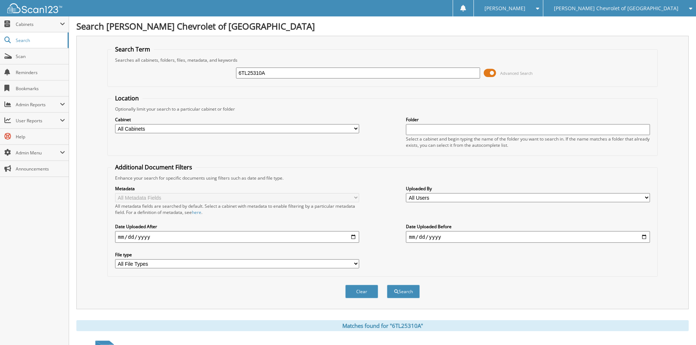
click at [492, 73] on span at bounding box center [490, 73] width 12 height 11
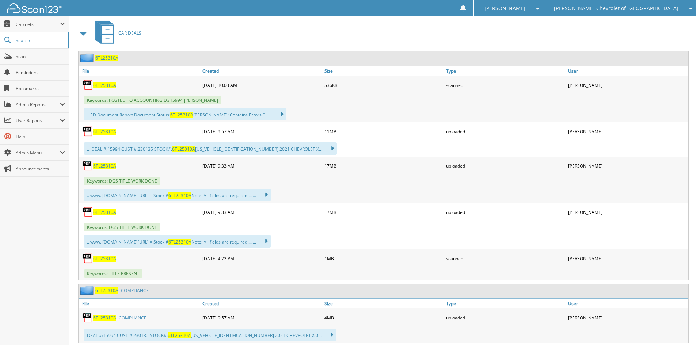
scroll to position [183, 0]
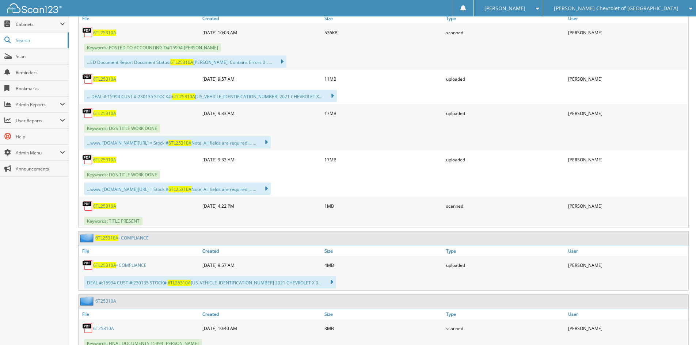
click at [140, 267] on link "6TL25310A - COMPLIANCE" at bounding box center [119, 265] width 53 height 6
click at [390, 270] on div "4MB" at bounding box center [383, 265] width 122 height 15
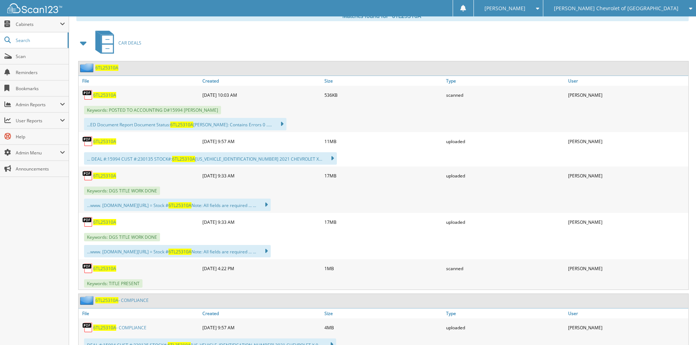
scroll to position [0, 0]
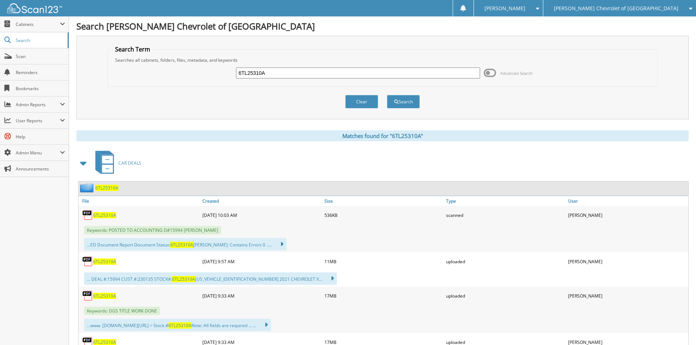
click at [286, 75] on input "6TL25310A" at bounding box center [358, 73] width 244 height 11
drag, startPoint x: 286, startPoint y: 75, endPoint x: 294, endPoint y: 79, distance: 9.2
click at [287, 75] on input "6TL25310A" at bounding box center [358, 73] width 244 height 11
paste input "P1581"
type input "6P1581A"
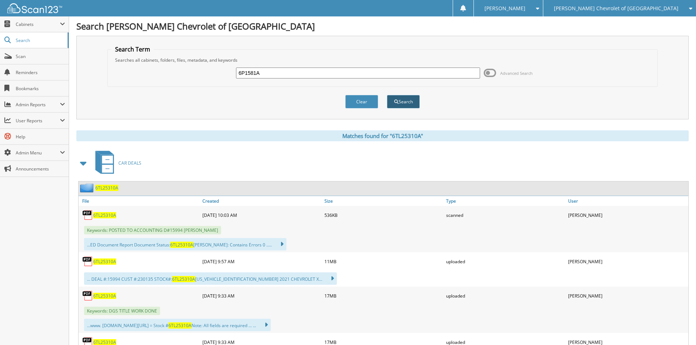
click at [404, 102] on button "Search" at bounding box center [403, 102] width 33 height 14
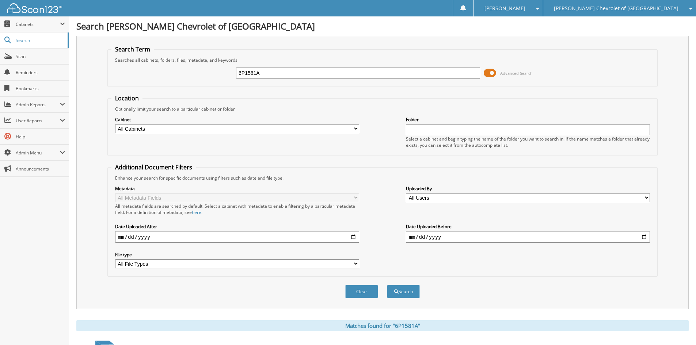
click at [493, 73] on span at bounding box center [490, 73] width 12 height 11
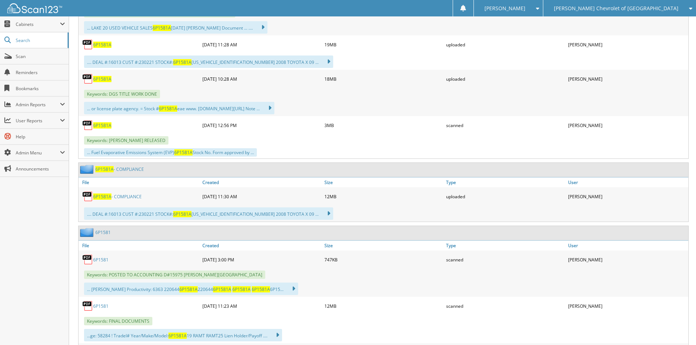
scroll to position [219, 0]
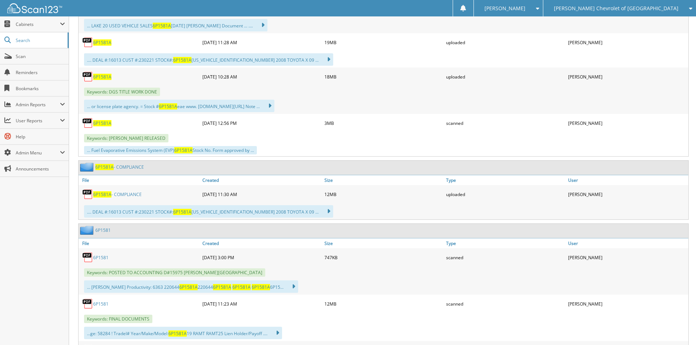
click at [123, 196] on link "6P1581A - COMPLIANCE" at bounding box center [117, 194] width 49 height 6
click at [494, 263] on div "scanned" at bounding box center [505, 257] width 122 height 15
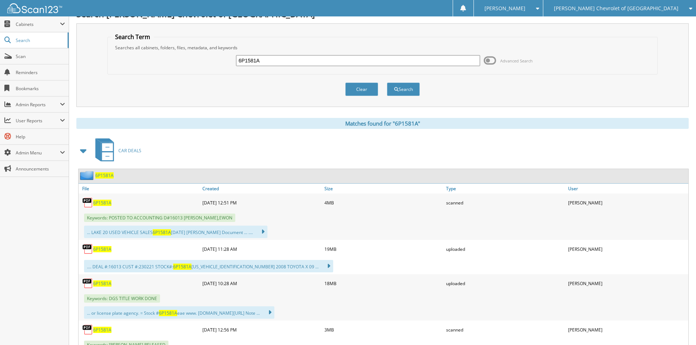
scroll to position [0, 0]
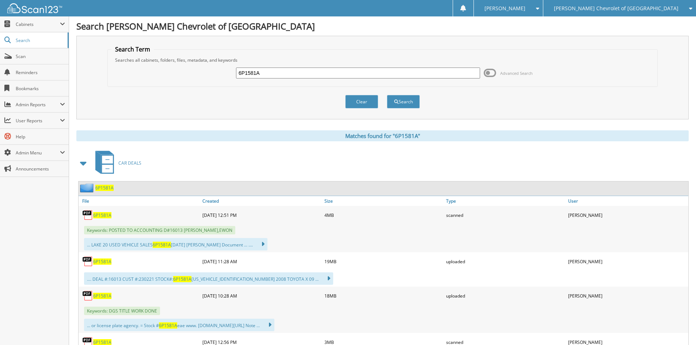
click at [329, 75] on input "6P1581A" at bounding box center [358, 73] width 244 height 11
paste input "3P2766"
type input "3P2766A"
click at [401, 102] on button "Search" at bounding box center [403, 102] width 33 height 14
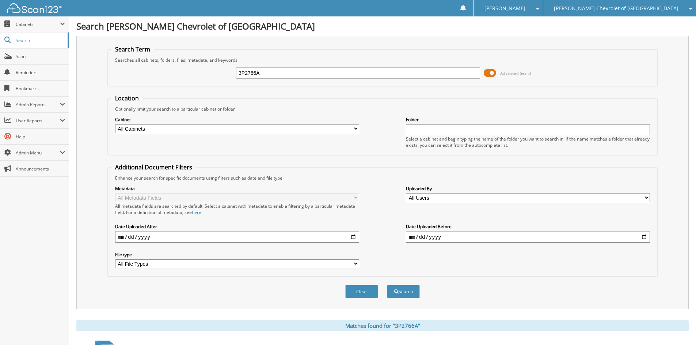
click at [491, 73] on span at bounding box center [490, 73] width 12 height 11
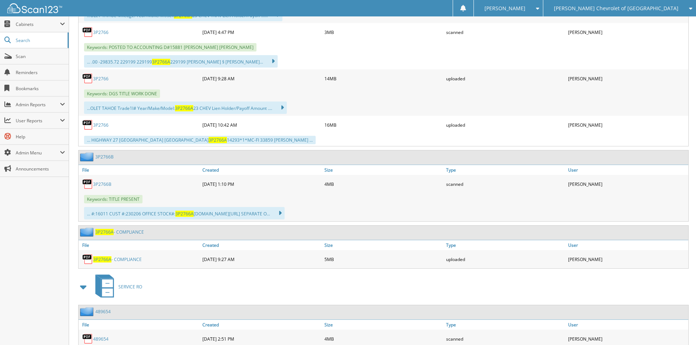
scroll to position [511, 0]
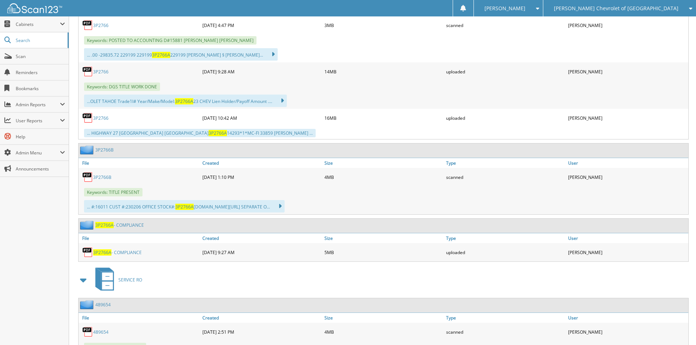
click at [124, 252] on link "3P2766A - COMPLIANCE" at bounding box center [117, 252] width 49 height 6
click at [328, 293] on div "SERVICE RO" at bounding box center [382, 280] width 612 height 29
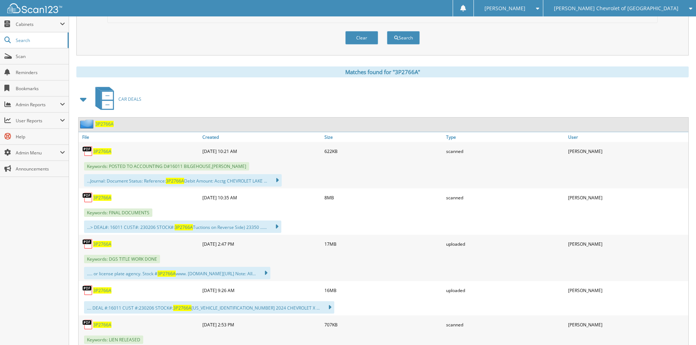
scroll to position [0, 0]
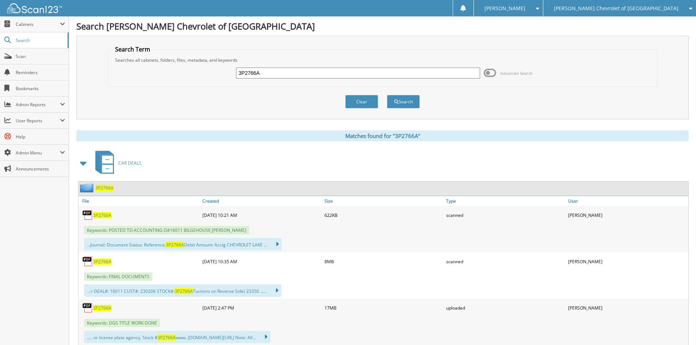
click at [287, 73] on input "3P2766A" at bounding box center [358, 73] width 244 height 11
paste input "6T25577B"
type input "6T25577B"
click at [399, 97] on button "Search" at bounding box center [403, 102] width 33 height 14
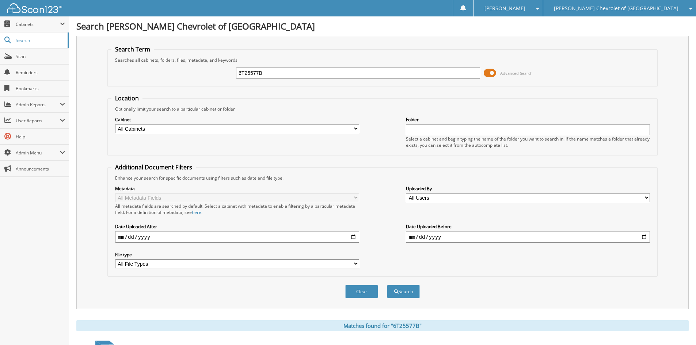
click at [488, 69] on span at bounding box center [490, 73] width 12 height 11
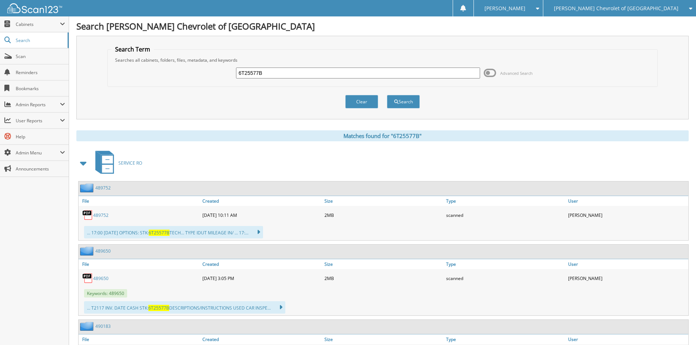
click at [86, 162] on span at bounding box center [84, 163] width 10 height 13
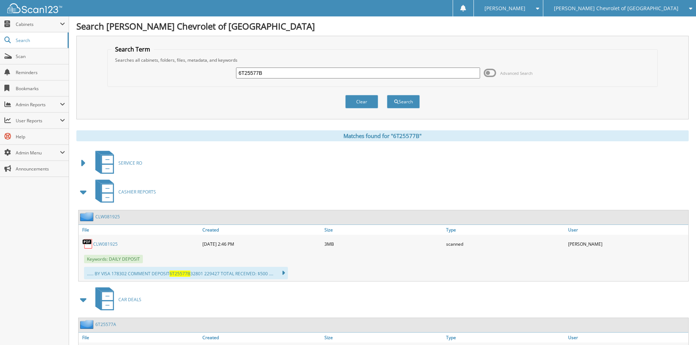
click at [80, 190] on span at bounding box center [84, 192] width 10 height 13
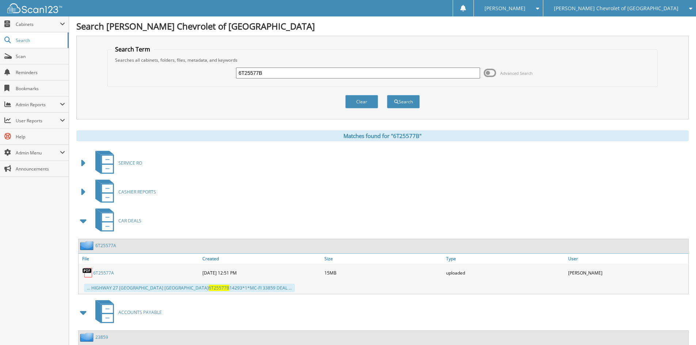
click at [81, 222] on span at bounding box center [84, 220] width 10 height 13
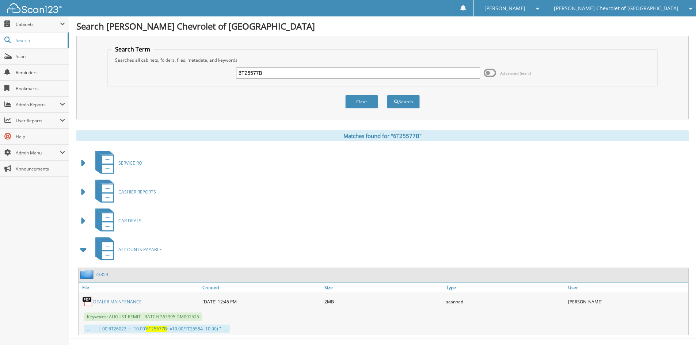
drag, startPoint x: 76, startPoint y: 221, endPoint x: 85, endPoint y: 221, distance: 9.5
click at [79, 221] on div "Search Dyer Chevrolet of Lake Wales Search Term Searches all cabinets, folders,…" at bounding box center [382, 178] width 627 height 357
click at [85, 221] on span at bounding box center [84, 220] width 10 height 13
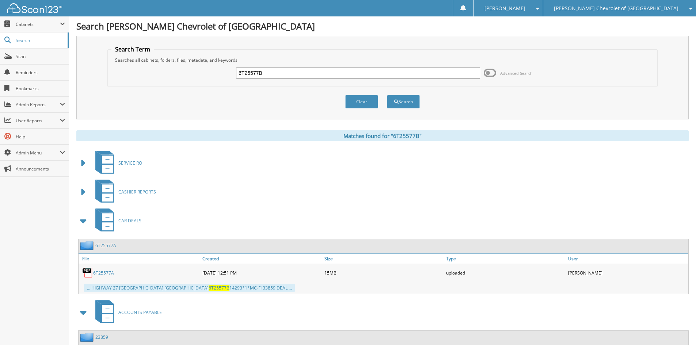
click at [82, 222] on span at bounding box center [84, 220] width 10 height 13
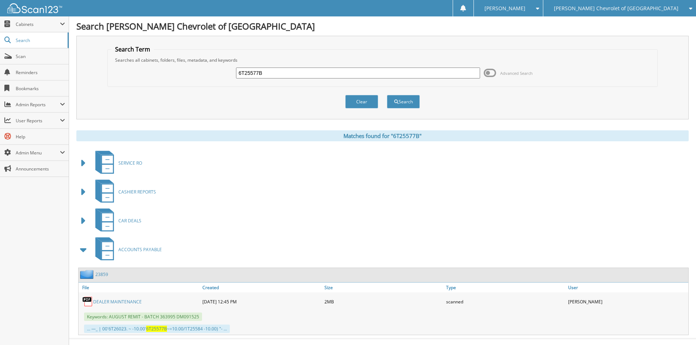
click at [84, 246] on span at bounding box center [84, 249] width 10 height 13
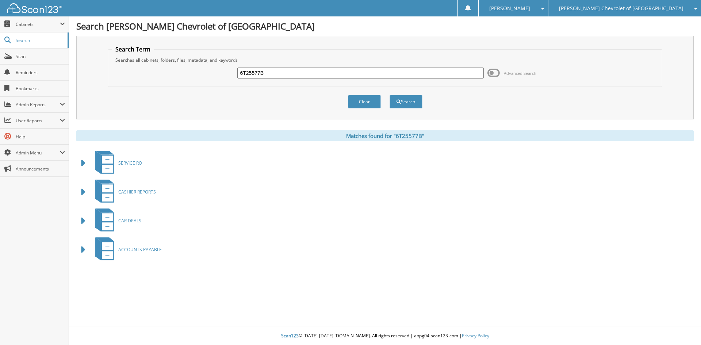
click at [272, 73] on input "6T25577B" at bounding box center [360, 73] width 246 height 11
paste input "5K251023A"
type input "5K251023A"
click at [405, 107] on button "Search" at bounding box center [406, 102] width 33 height 14
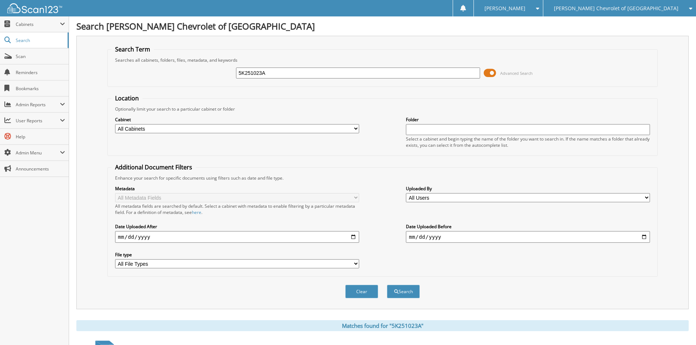
click at [484, 76] on span at bounding box center [490, 73] width 12 height 11
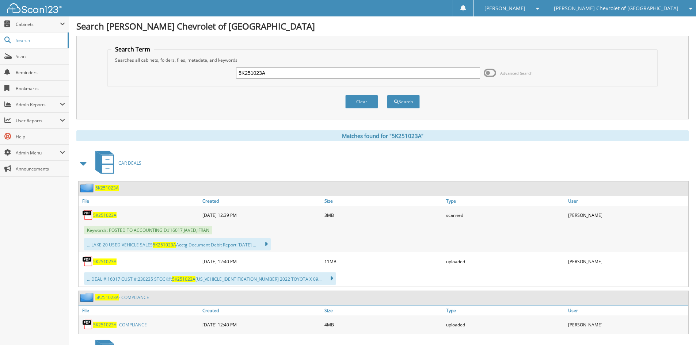
click at [130, 323] on link "5K251023A - COMPLIANCE" at bounding box center [120, 325] width 54 height 6
click at [459, 234] on div "Keywords: POSTED TO ACCOUNTING D#16017 JAVED,IFRAN" at bounding box center [384, 230] width 610 height 12
click at [283, 71] on input "5K251023A" at bounding box center [358, 73] width 244 height 11
drag, startPoint x: 283, startPoint y: 71, endPoint x: 388, endPoint y: 95, distance: 108.0
click at [283, 71] on input "5K251023A" at bounding box center [358, 73] width 244 height 11
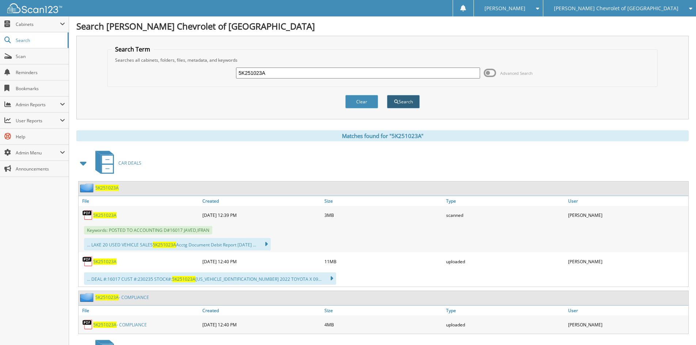
paste input "6T25552"
type input "6T25552A"
click at [395, 96] on button "Search" at bounding box center [403, 102] width 33 height 14
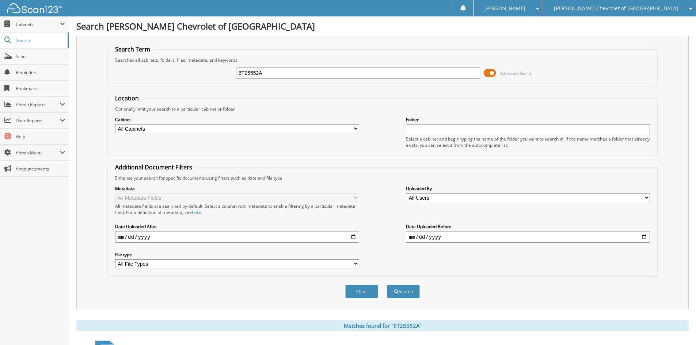
click at [487, 73] on span at bounding box center [490, 73] width 12 height 11
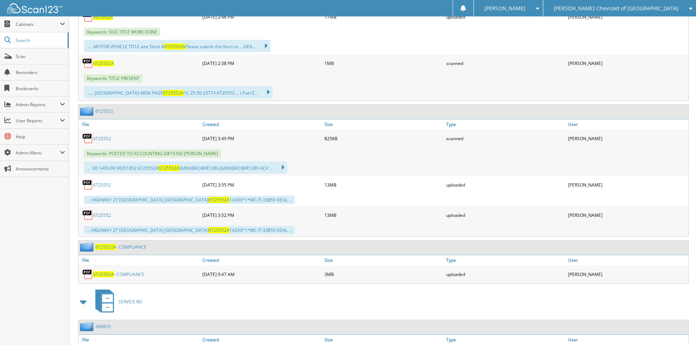
scroll to position [365, 0]
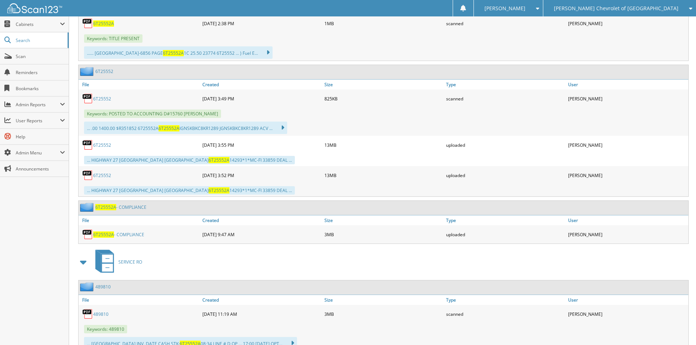
click at [121, 237] on link "6T25552A - COMPLIANCE" at bounding box center [118, 235] width 51 height 6
click at [457, 265] on div "SERVICE RO" at bounding box center [382, 262] width 612 height 29
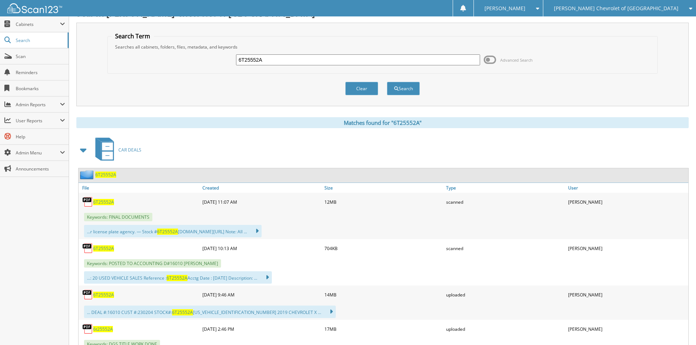
scroll to position [0, 0]
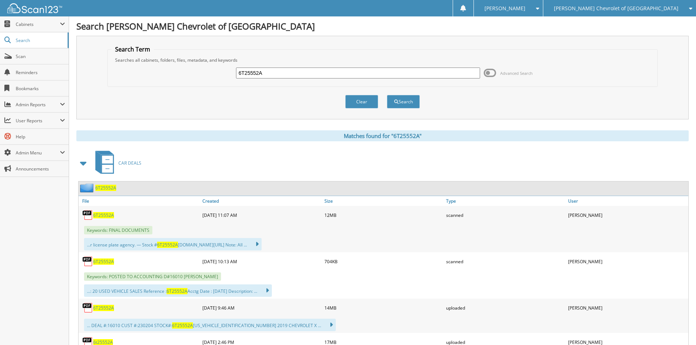
click at [290, 72] on input "6T25552A" at bounding box center [358, 73] width 244 height 11
paste input "6043"
type input "6T26043A"
click at [398, 108] on div "Search" at bounding box center [403, 101] width 34 height 15
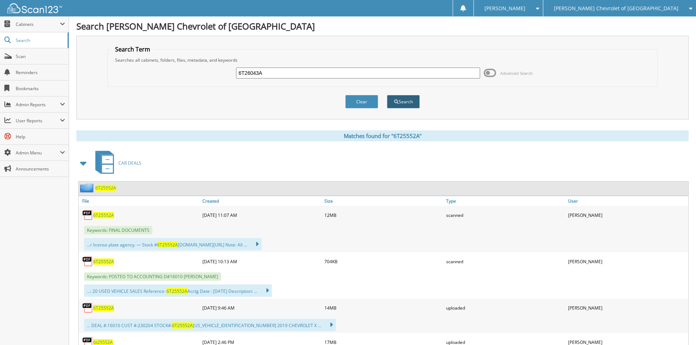
click at [398, 102] on button "Search" at bounding box center [403, 102] width 33 height 14
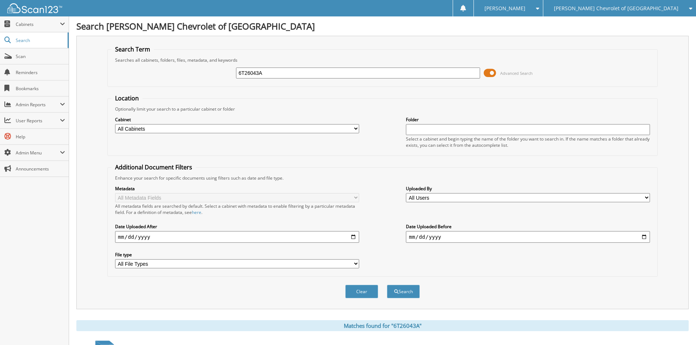
click at [495, 73] on span at bounding box center [490, 73] width 12 height 11
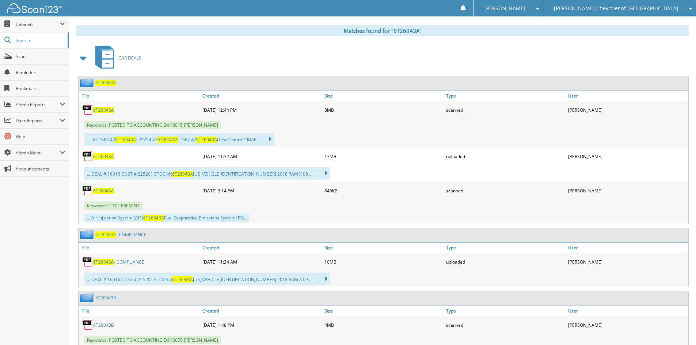
scroll to position [110, 0]
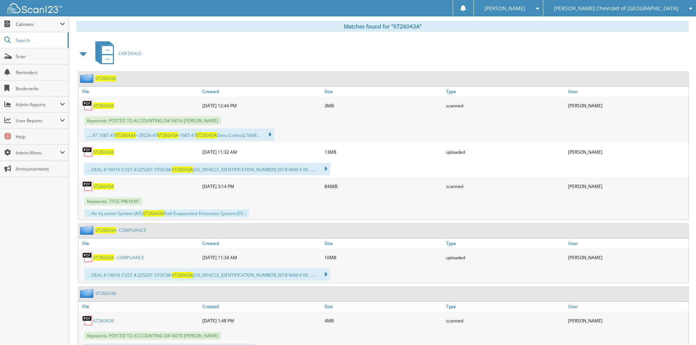
click at [137, 258] on link "6T26043A - COMPLIANCE" at bounding box center [118, 258] width 51 height 6
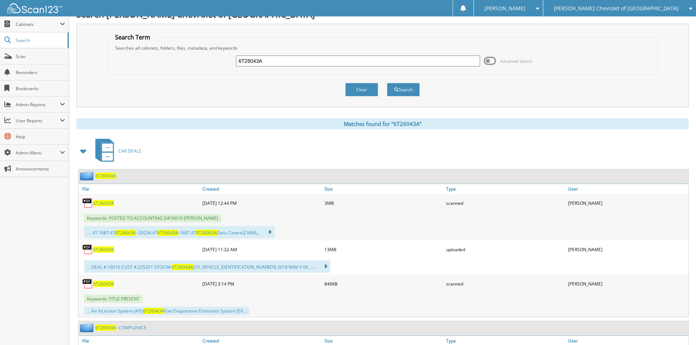
scroll to position [0, 0]
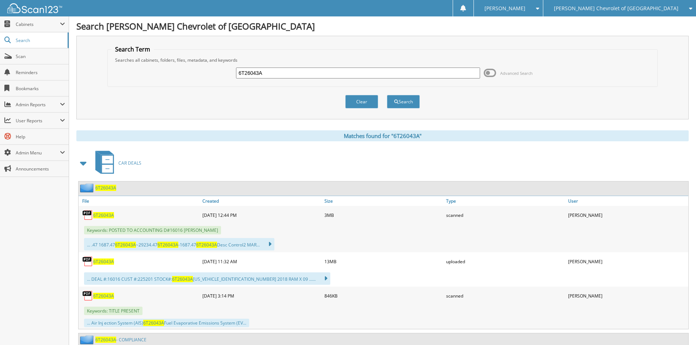
click at [395, 241] on div "... .47 1687.47 6T26043A ~29234.47 6T26043A -1687.47 6T26043A Desc Control2 MAR…" at bounding box center [384, 244] width 610 height 16
click at [280, 76] on input "6T26043A" at bounding box center [358, 73] width 244 height 11
drag, startPoint x: 280, startPoint y: 76, endPoint x: 284, endPoint y: 76, distance: 4.0
click at [280, 76] on input "6T26043A" at bounding box center [358, 73] width 244 height 11
paste input "5K25112"
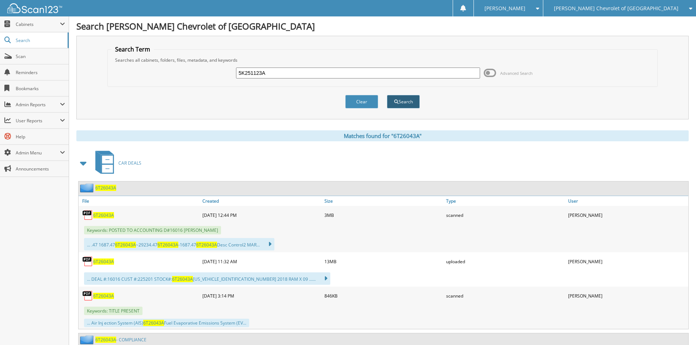
type input "5K251123A"
click at [397, 99] on button "Search" at bounding box center [403, 102] width 33 height 14
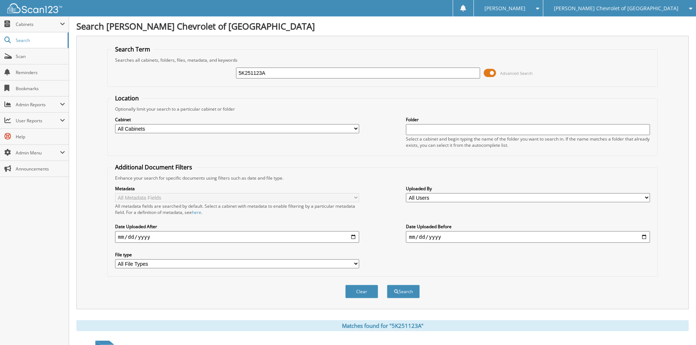
click at [493, 70] on span at bounding box center [490, 73] width 12 height 11
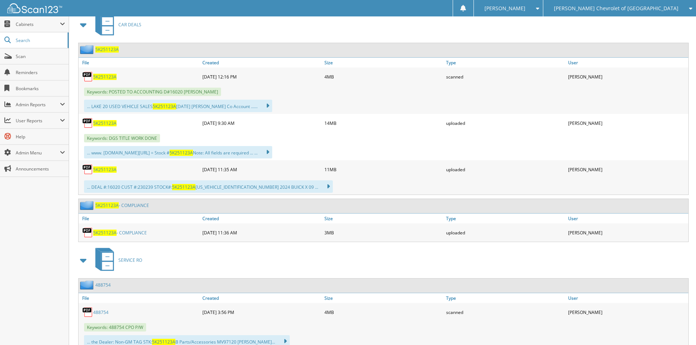
scroll to position [146, 0]
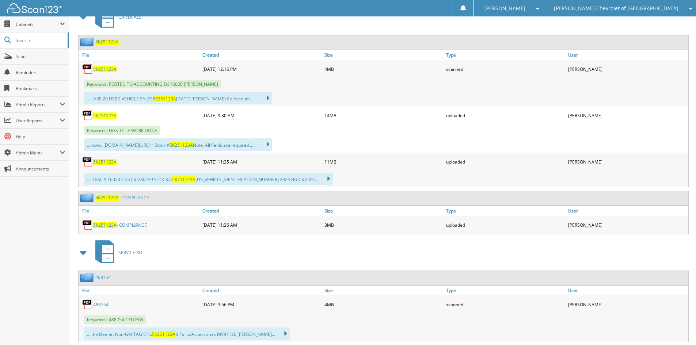
click at [131, 226] on link "5K251123A - COMPLIANCE" at bounding box center [120, 225] width 54 height 6
